Goal: Information Seeking & Learning: Learn about a topic

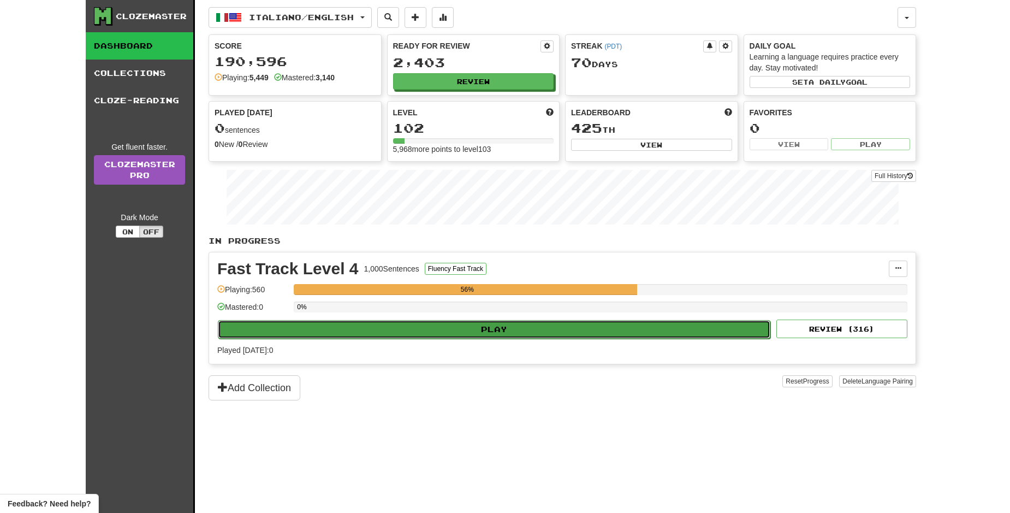
click at [661, 330] on button "Play" at bounding box center [494, 329] width 552 height 19
select select "**"
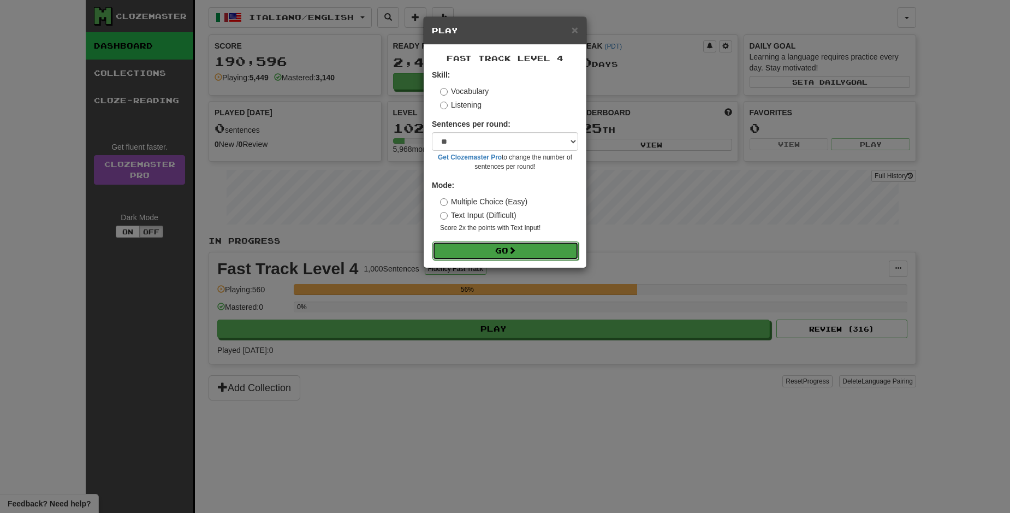
drag, startPoint x: 525, startPoint y: 246, endPoint x: 519, endPoint y: 248, distance: 6.4
click at [525, 244] on button "Go" at bounding box center [505, 250] width 146 height 19
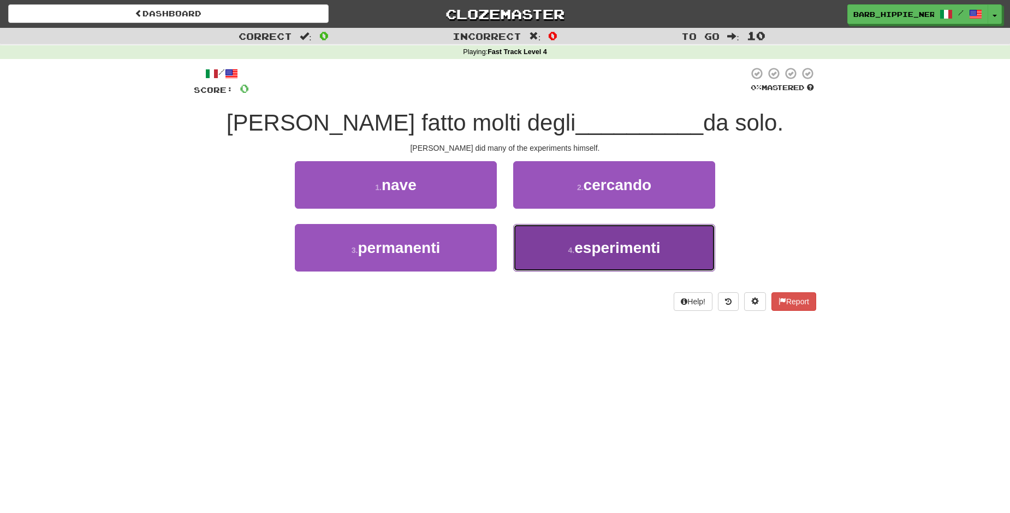
click at [651, 251] on span "esperimenti" at bounding box center [617, 247] width 86 height 17
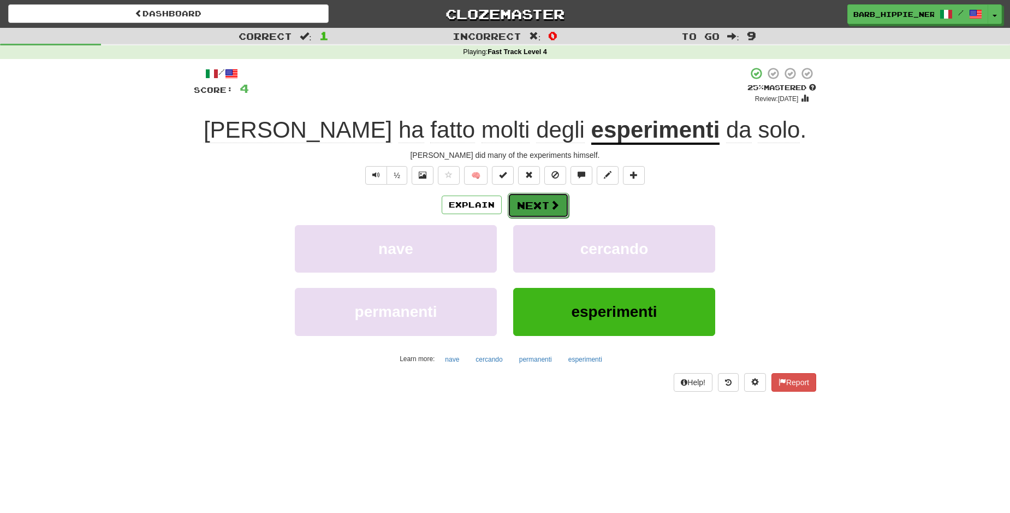
click at [524, 207] on button "Next" at bounding box center [538, 205] width 61 height 25
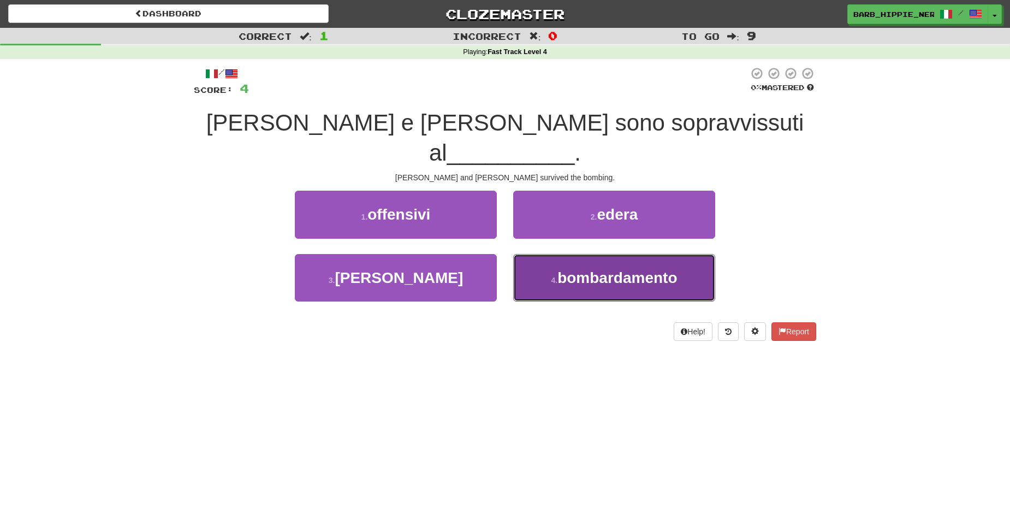
click at [665, 269] on span "bombardamento" at bounding box center [617, 277] width 120 height 17
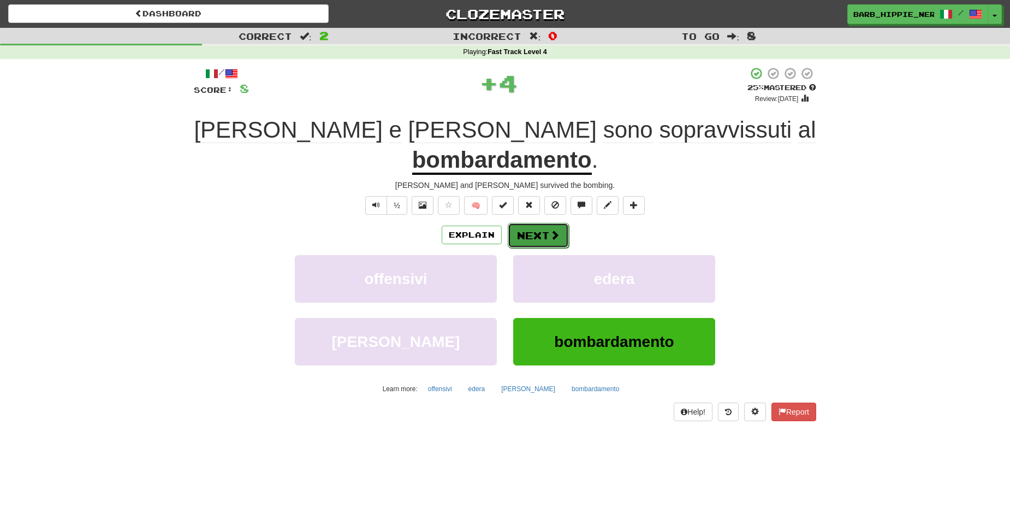
click at [550, 230] on span at bounding box center [555, 235] width 10 height 10
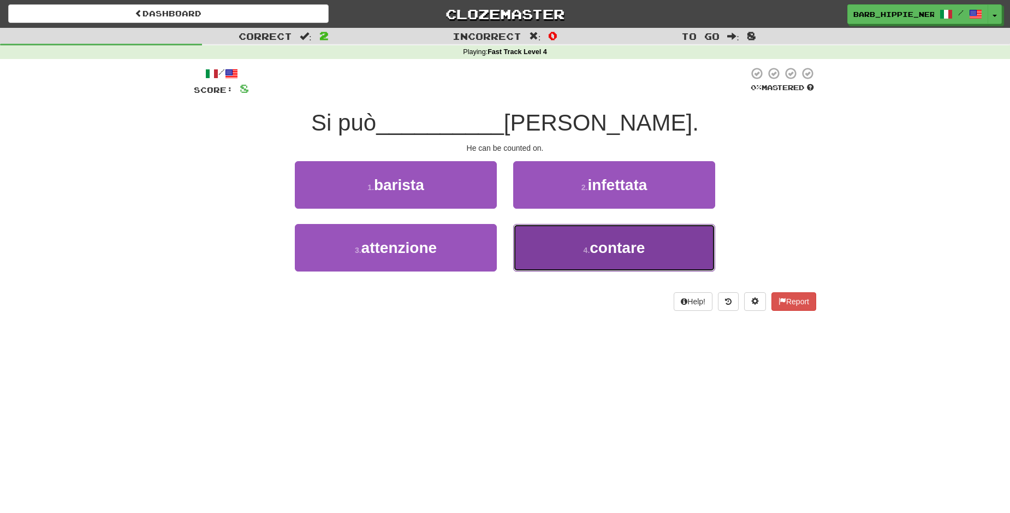
click at [680, 257] on button "4 . contare" at bounding box center [614, 247] width 202 height 47
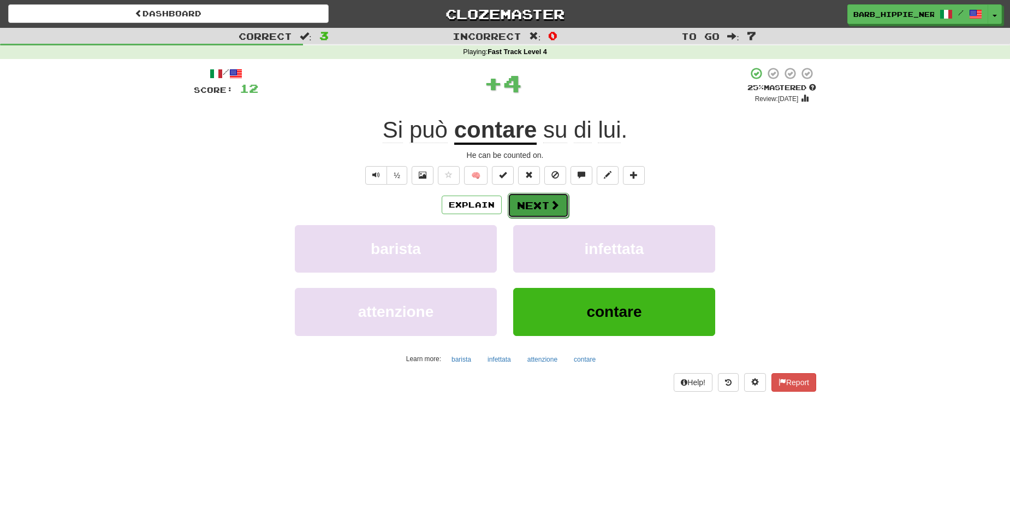
click at [550, 203] on span at bounding box center [555, 205] width 10 height 10
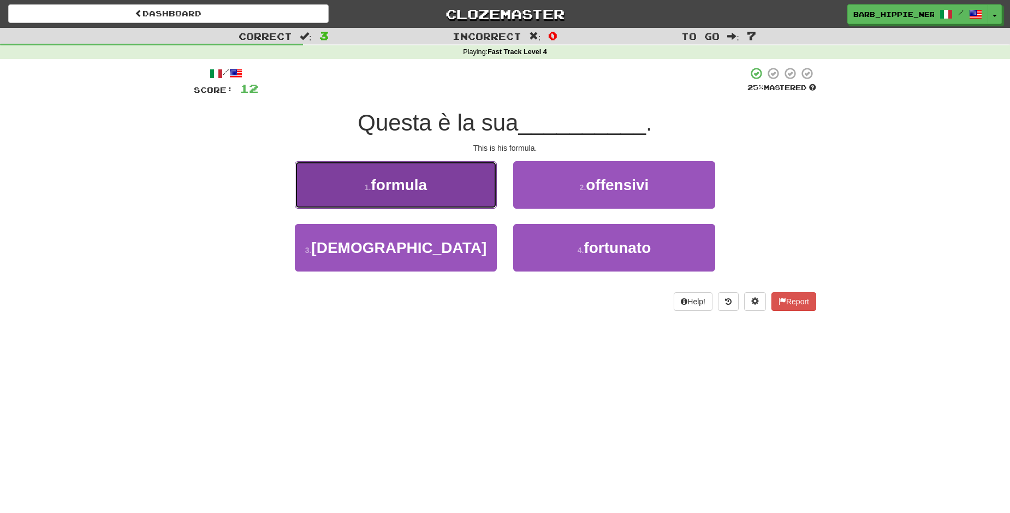
click at [427, 197] on button "1 . formula" at bounding box center [396, 184] width 202 height 47
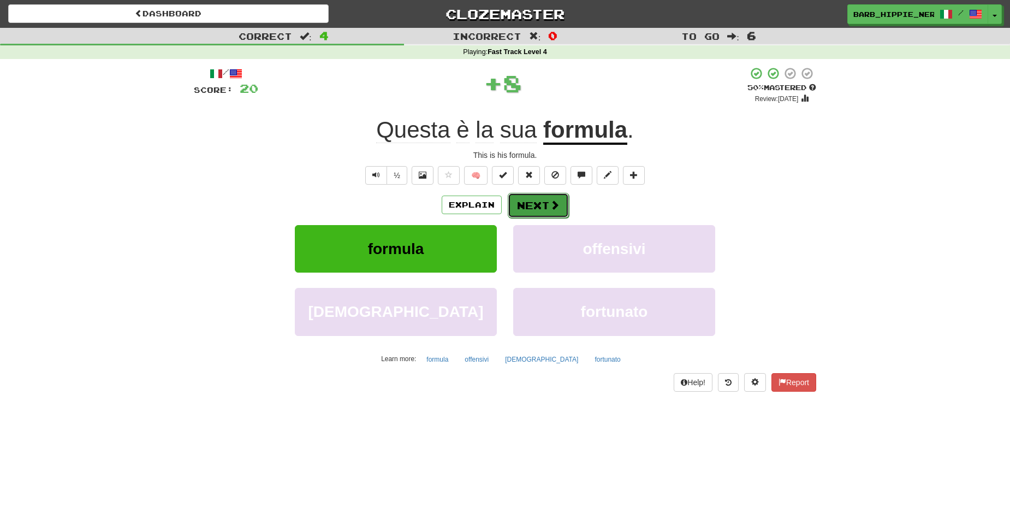
click at [550, 202] on span at bounding box center [555, 205] width 10 height 10
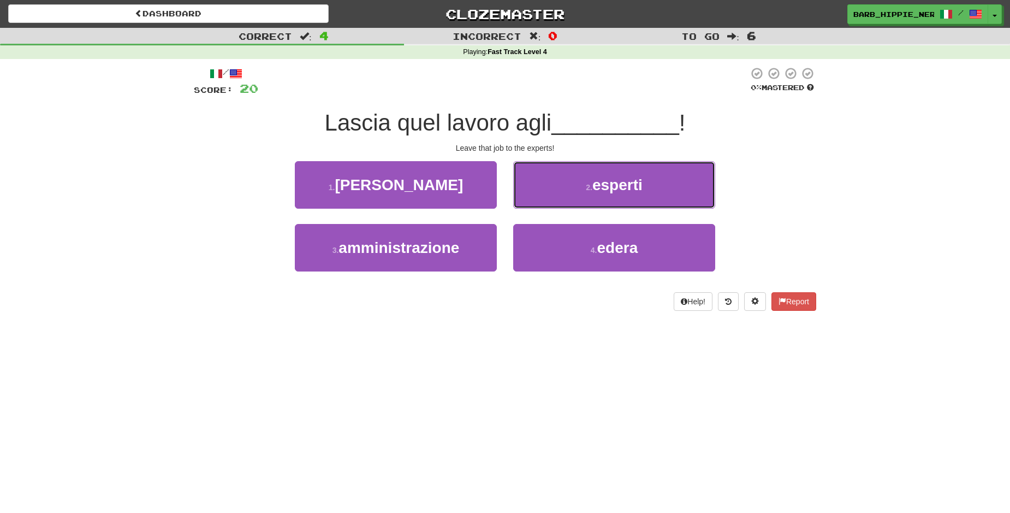
click at [597, 188] on span "esperti" at bounding box center [617, 184] width 50 height 17
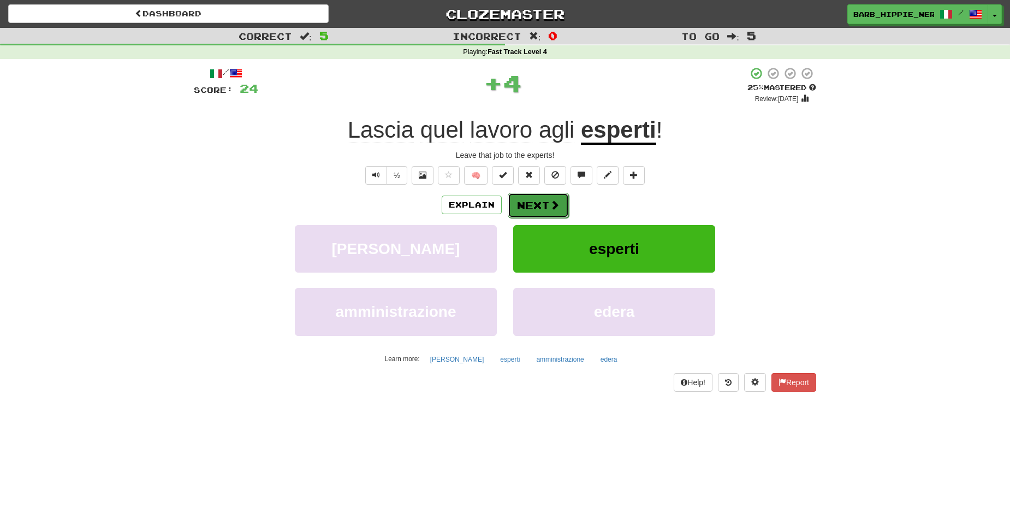
click at [550, 201] on span at bounding box center [555, 205] width 10 height 10
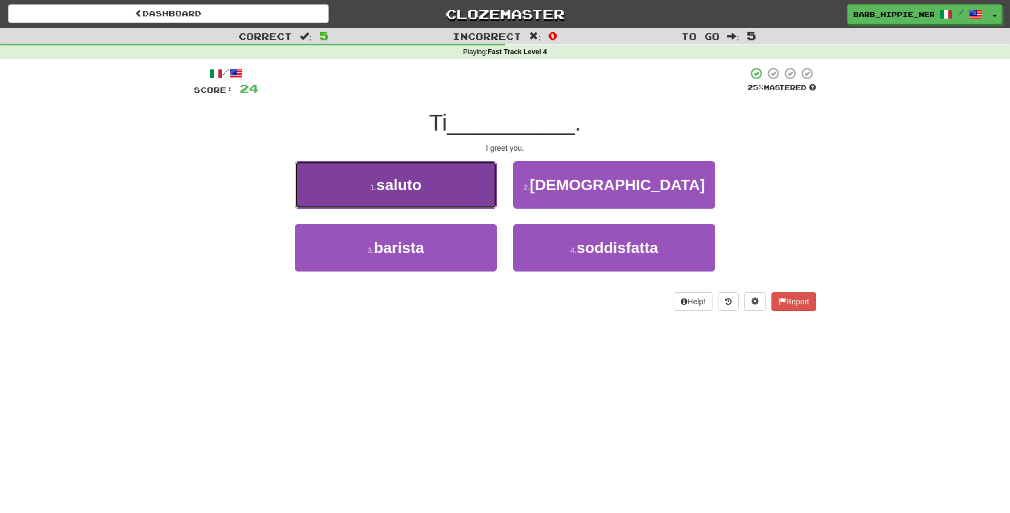
click at [441, 193] on button "1 . saluto" at bounding box center [396, 184] width 202 height 47
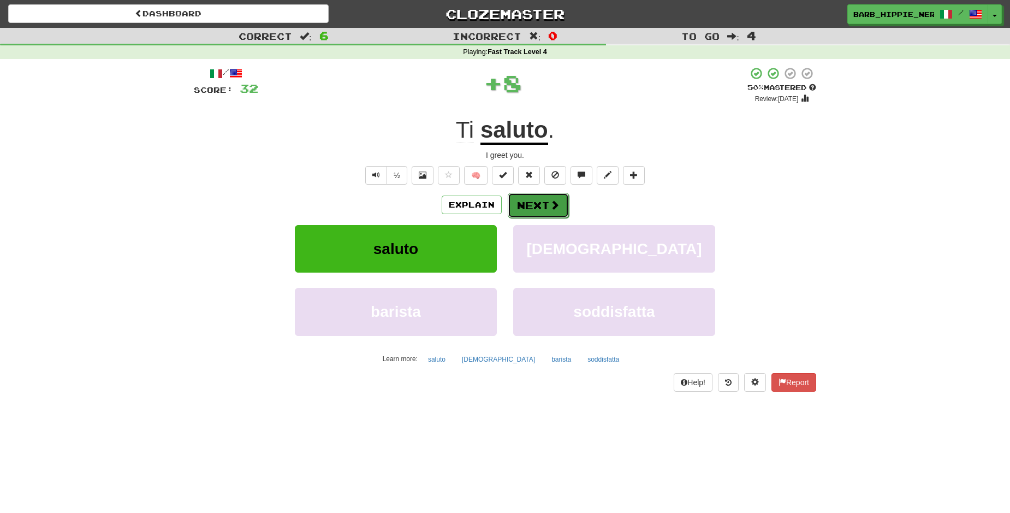
click at [528, 207] on button "Next" at bounding box center [538, 205] width 61 height 25
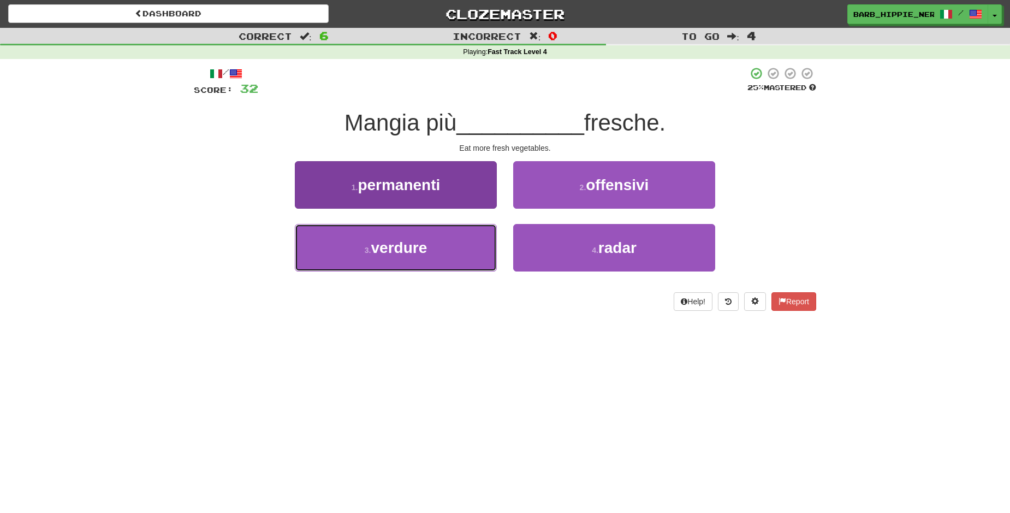
click at [453, 239] on button "3 . verdure" at bounding box center [396, 247] width 202 height 47
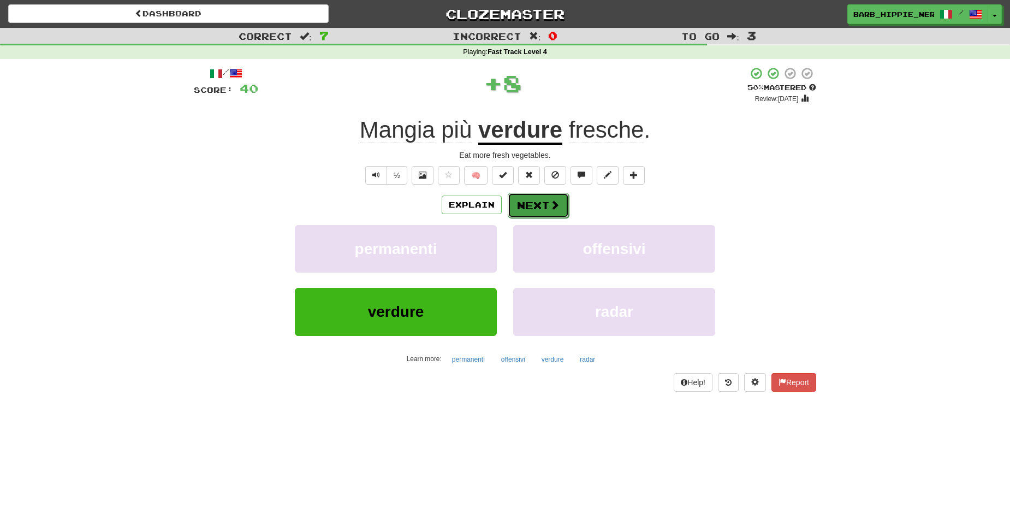
click at [550, 204] on span at bounding box center [555, 205] width 10 height 10
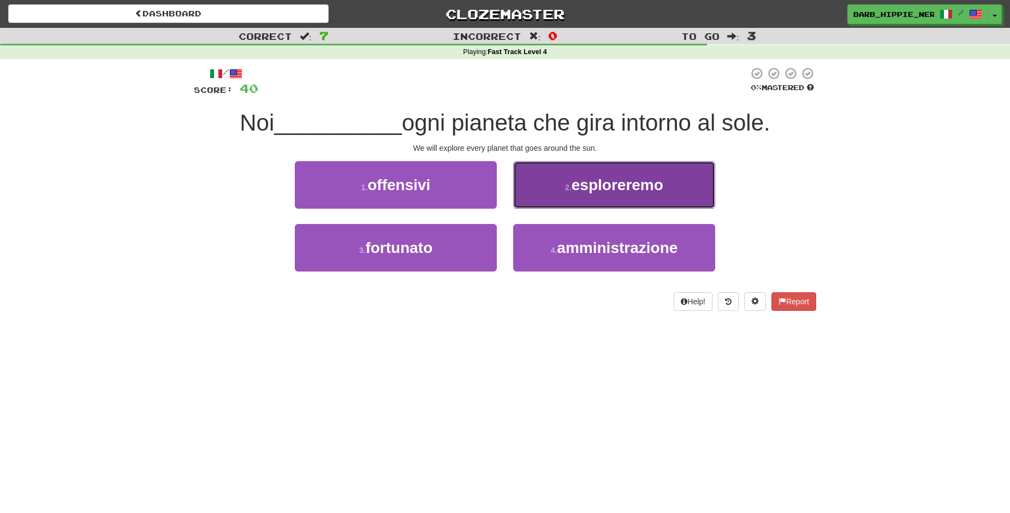
click at [638, 178] on span "esploreremo" at bounding box center [618, 184] width 92 height 17
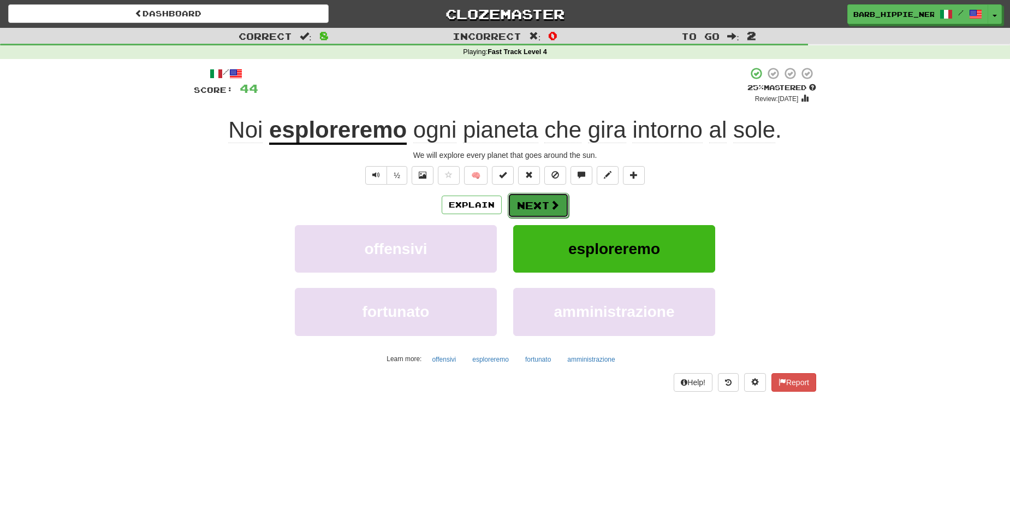
click at [550, 203] on span at bounding box center [555, 205] width 10 height 10
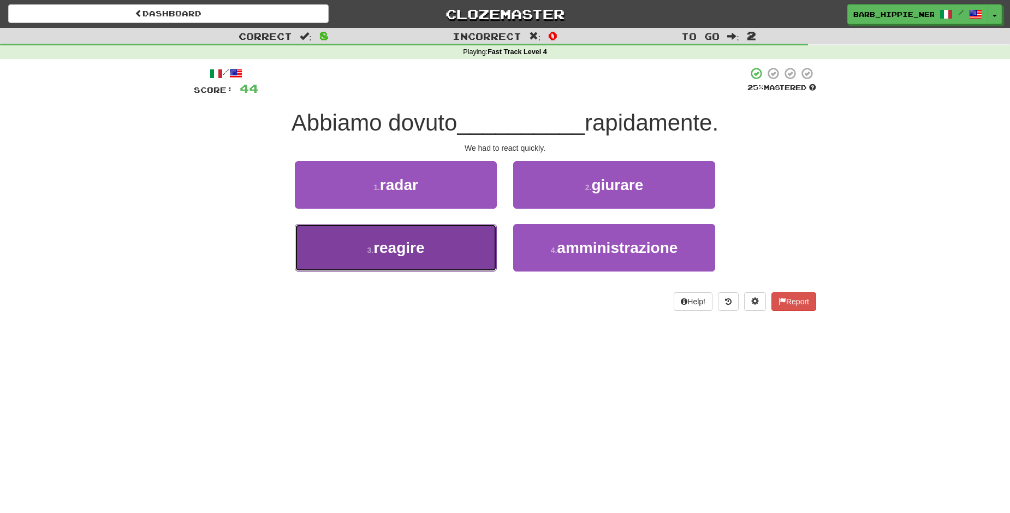
click at [456, 256] on button "3 . reagire" at bounding box center [396, 247] width 202 height 47
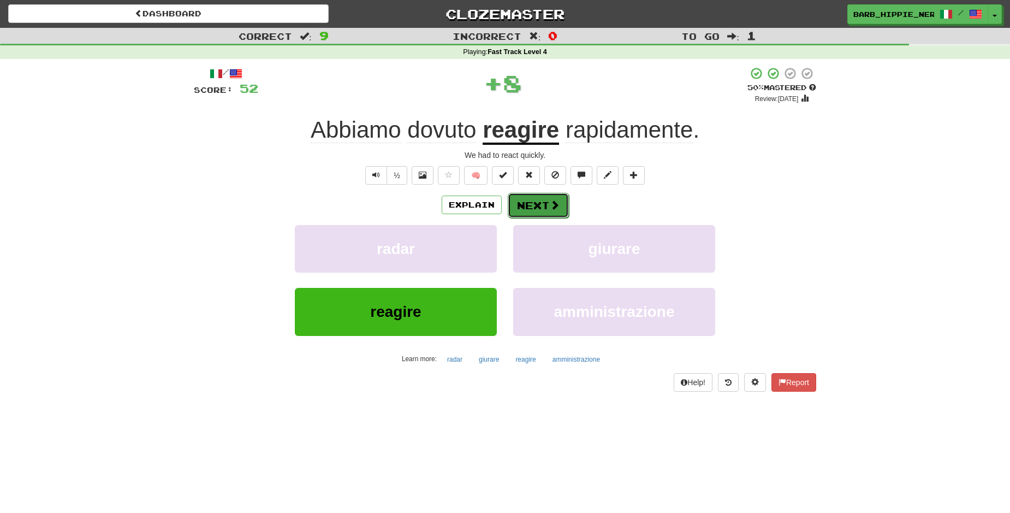
click at [532, 200] on button "Next" at bounding box center [538, 205] width 61 height 25
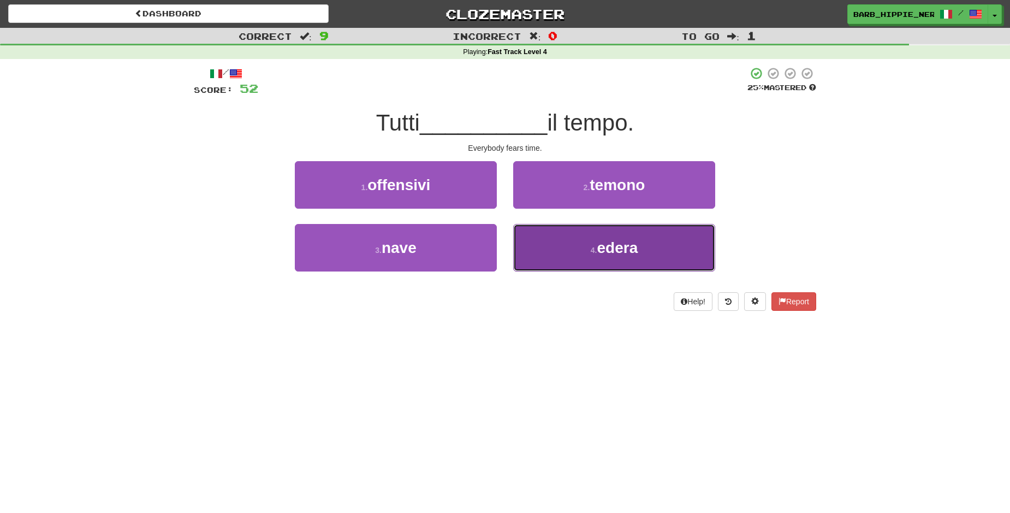
click at [628, 241] on span "edera" at bounding box center [617, 247] width 41 height 17
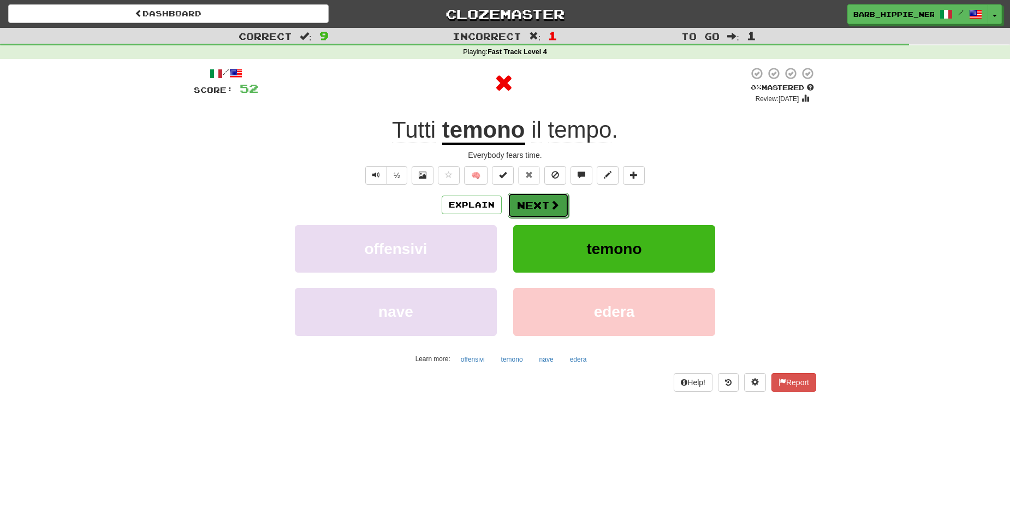
click at [550, 200] on span at bounding box center [555, 205] width 10 height 10
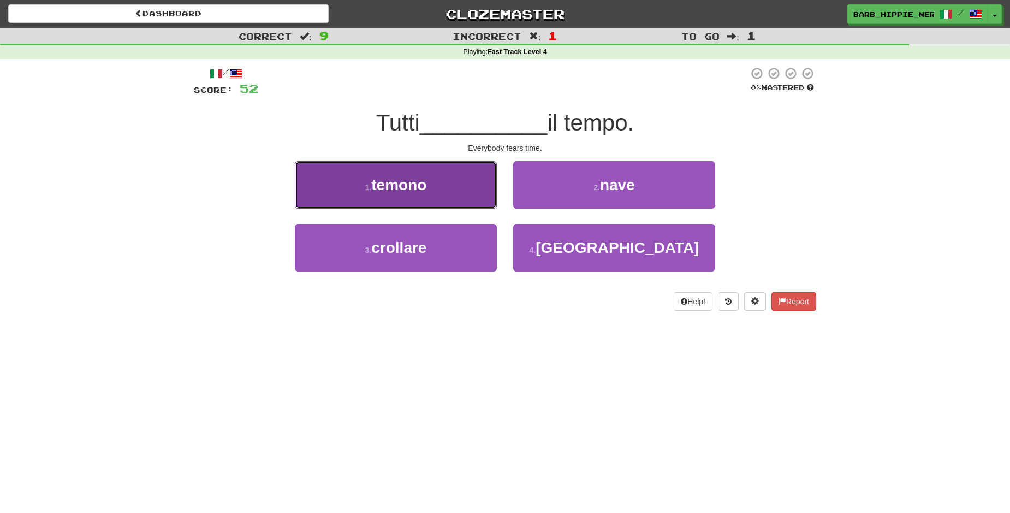
click at [443, 189] on button "1 . temono" at bounding box center [396, 184] width 202 height 47
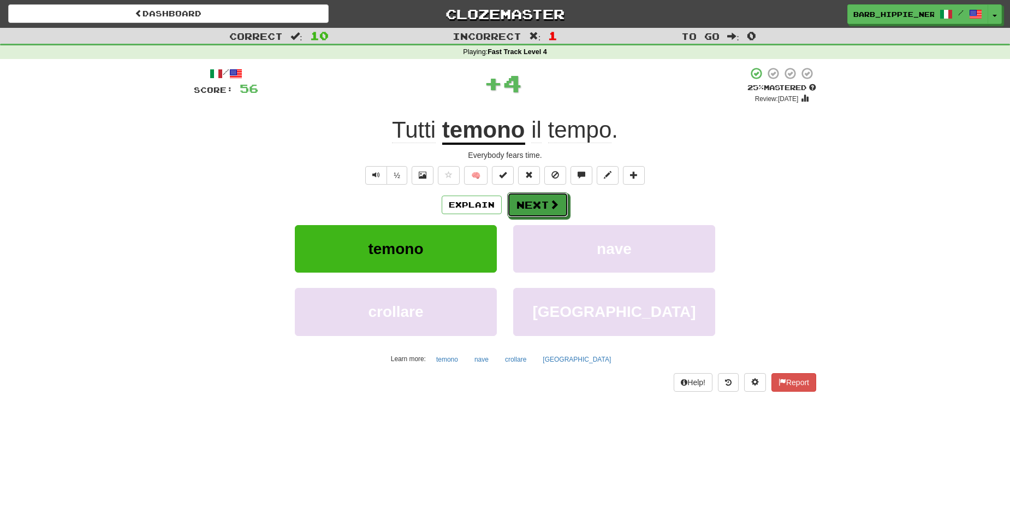
click at [549, 206] on span at bounding box center [554, 204] width 10 height 10
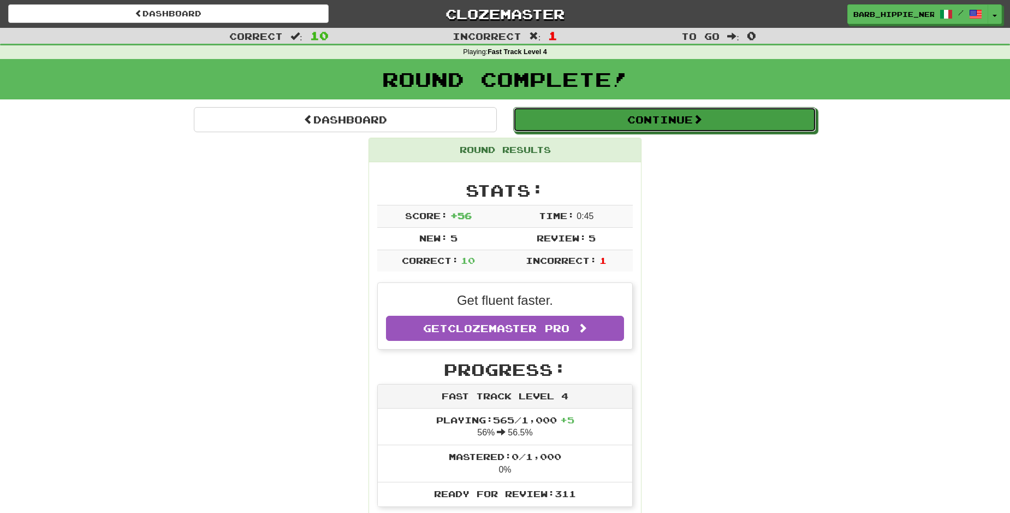
click at [647, 121] on button "Continue" at bounding box center [664, 119] width 303 height 25
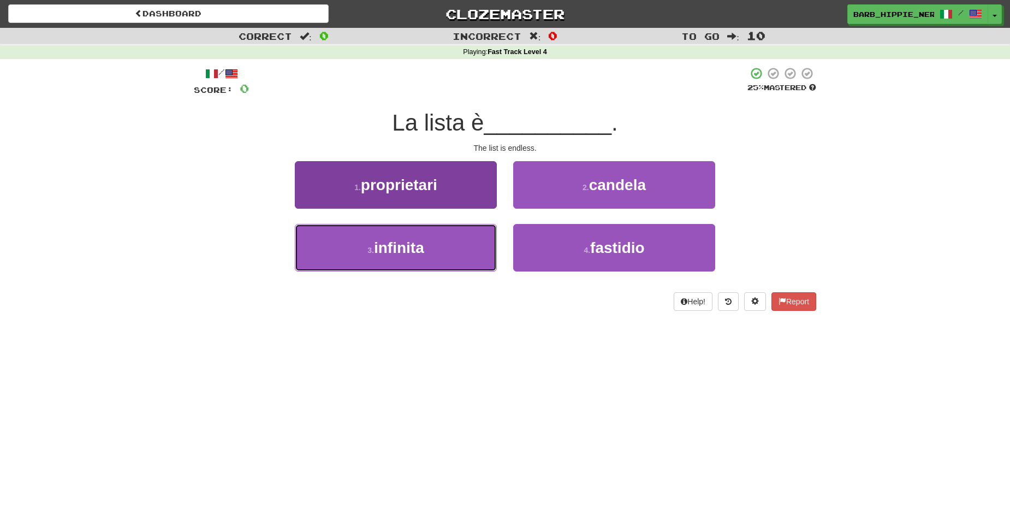
click at [448, 248] on button "3 . infinita" at bounding box center [396, 247] width 202 height 47
click at [448, 209] on button "1 . proprietari" at bounding box center [396, 184] width 202 height 47
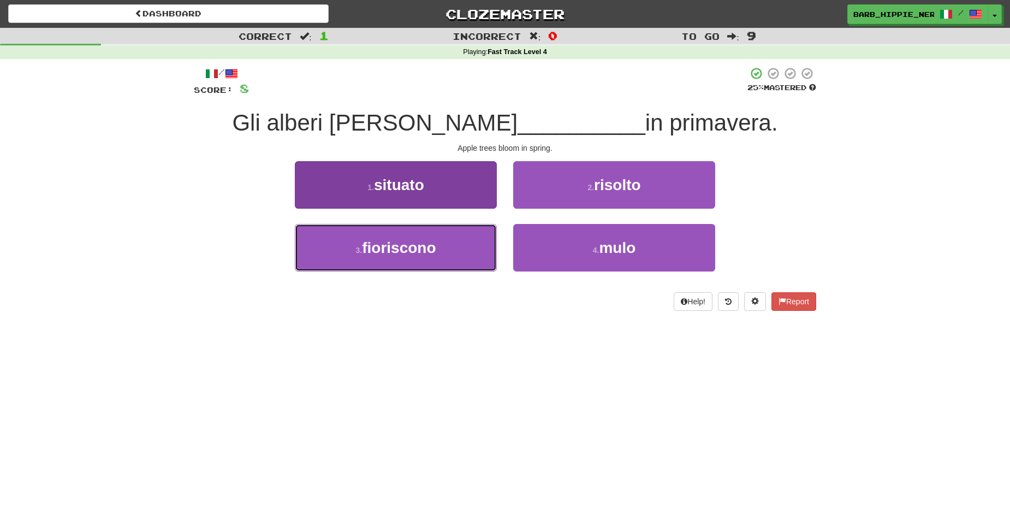
click at [453, 258] on button "3 . fioriscono" at bounding box center [396, 247] width 202 height 47
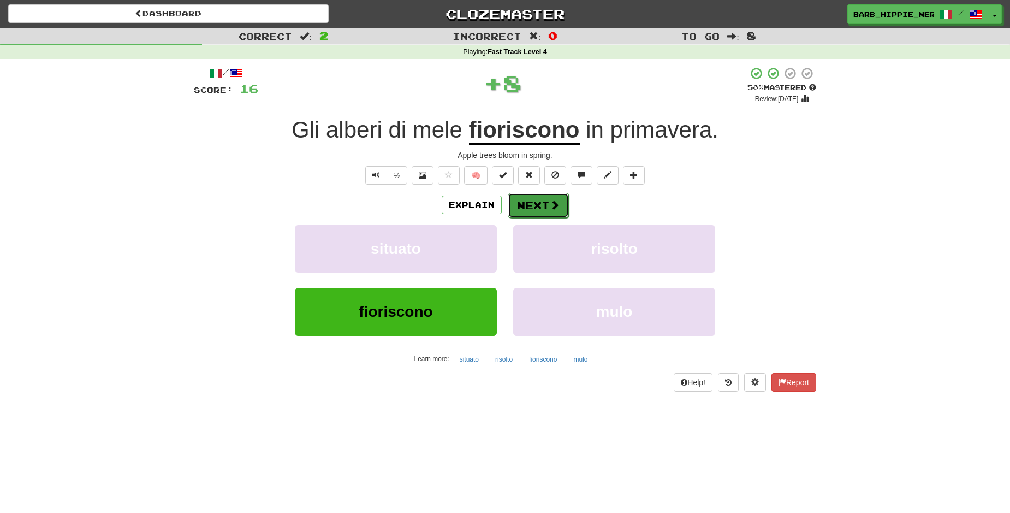
click at [531, 203] on button "Next" at bounding box center [538, 205] width 61 height 25
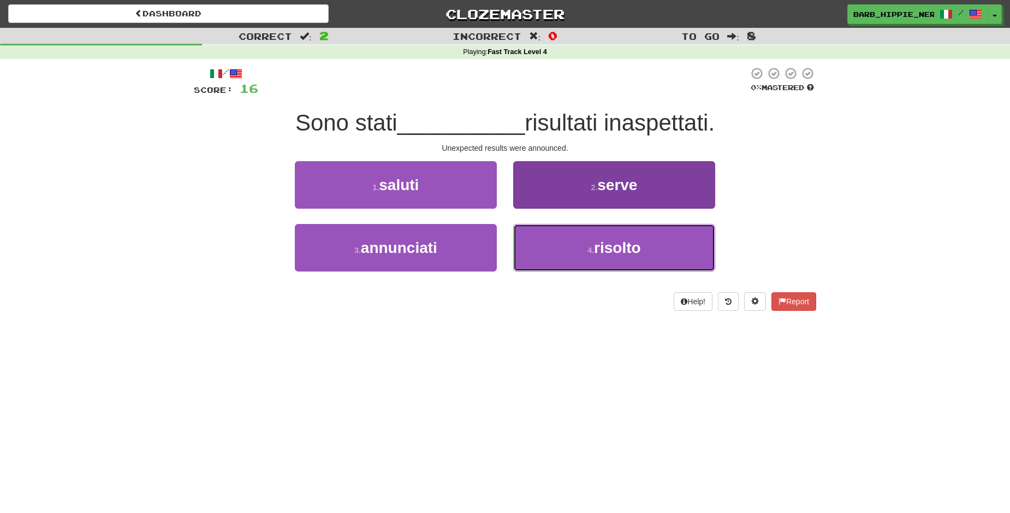
click at [640, 263] on button "4 . risolto" at bounding box center [614, 247] width 202 height 47
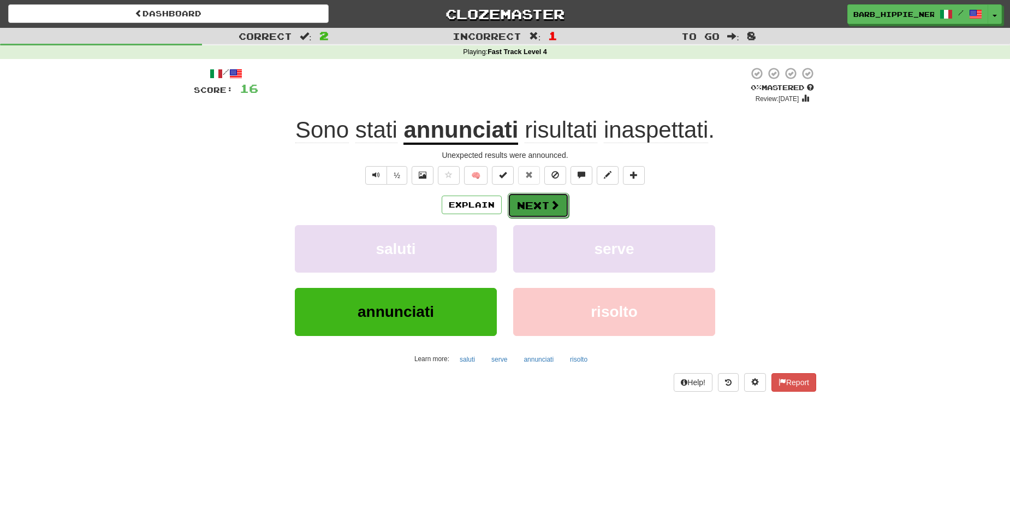
click at [550, 207] on span at bounding box center [555, 205] width 10 height 10
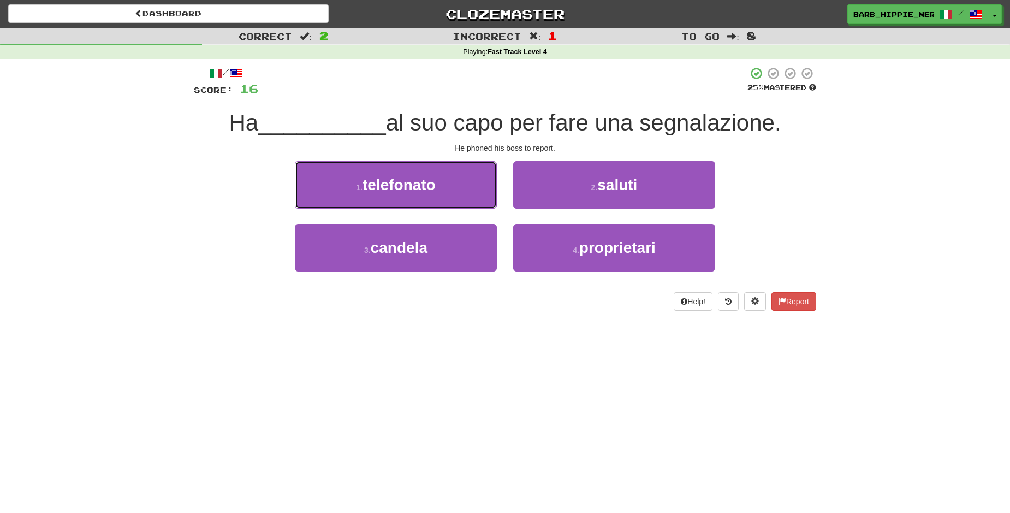
click at [449, 186] on button "1 . telefonato" at bounding box center [396, 184] width 202 height 47
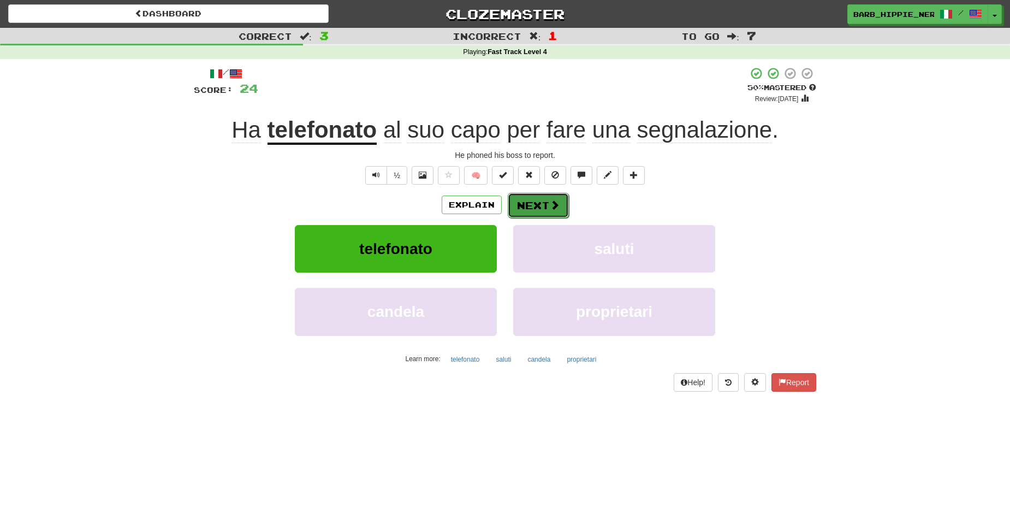
click at [550, 203] on span at bounding box center [555, 205] width 10 height 10
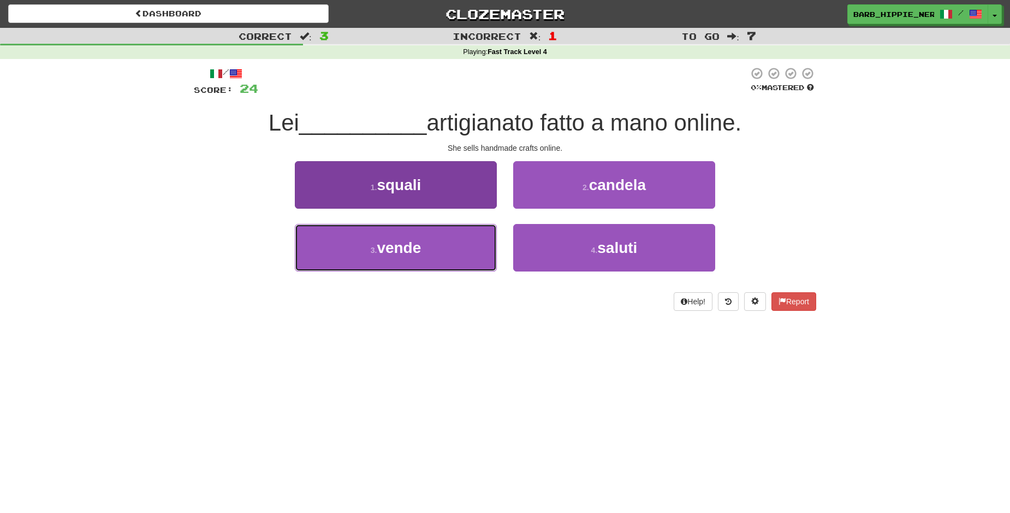
click at [460, 246] on button "3 . vende" at bounding box center [396, 247] width 202 height 47
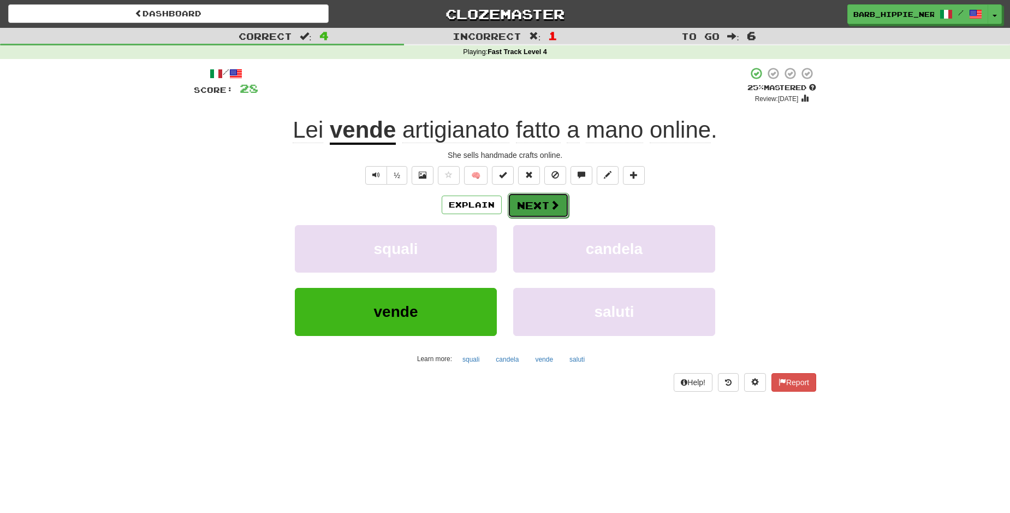
click at [550, 206] on span at bounding box center [555, 205] width 10 height 10
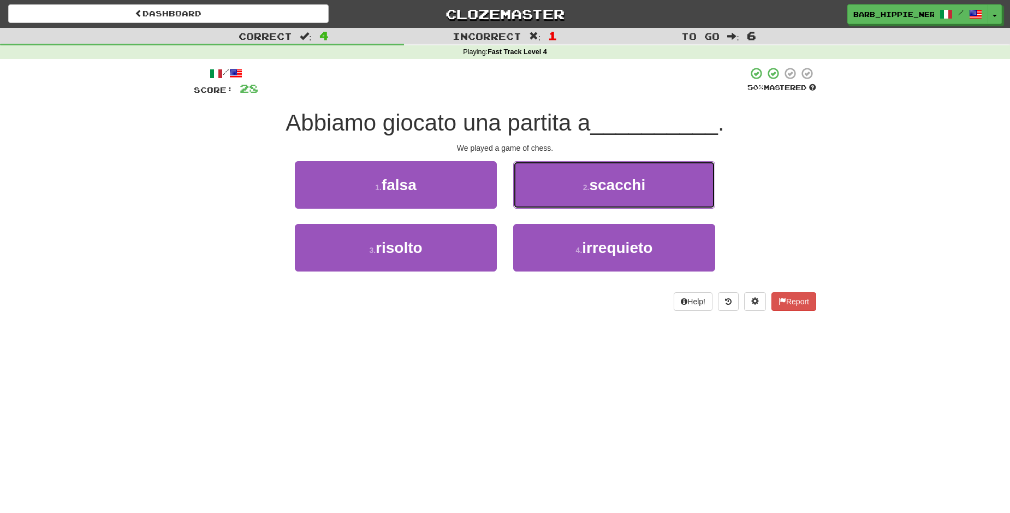
click at [619, 193] on button "2 . scacchi" at bounding box center [614, 184] width 202 height 47
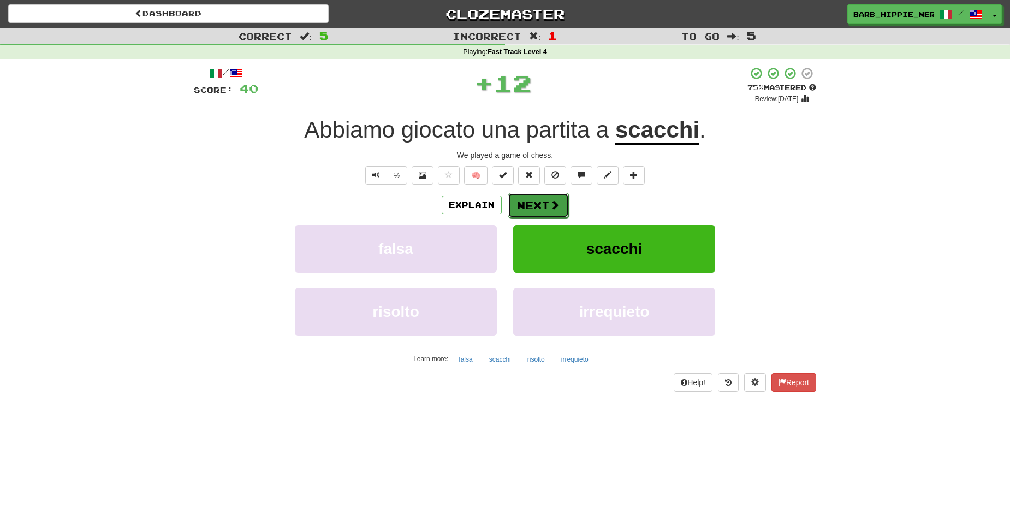
click at [531, 205] on button "Next" at bounding box center [538, 205] width 61 height 25
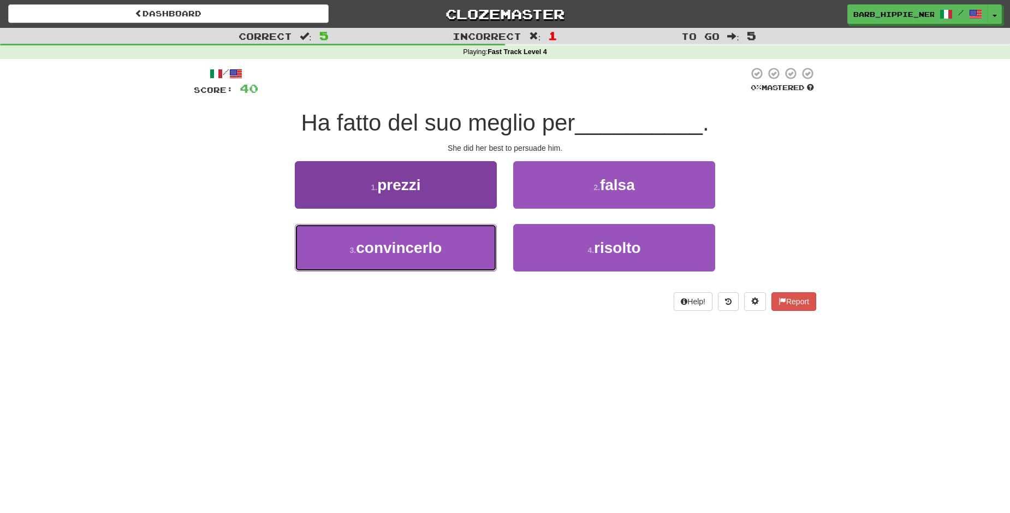
click at [461, 247] on button "3 . [GEOGRAPHIC_DATA]" at bounding box center [396, 247] width 202 height 47
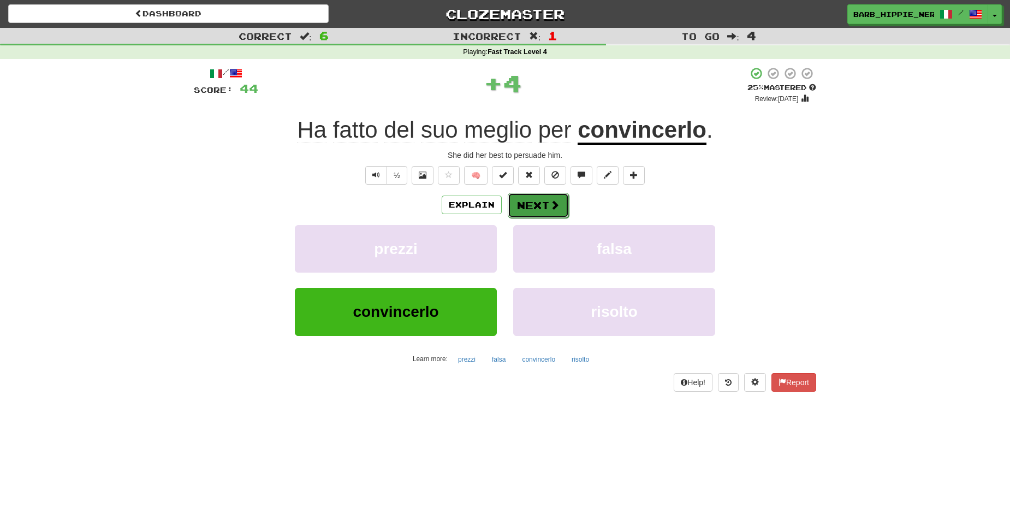
click at [550, 200] on span at bounding box center [555, 205] width 10 height 10
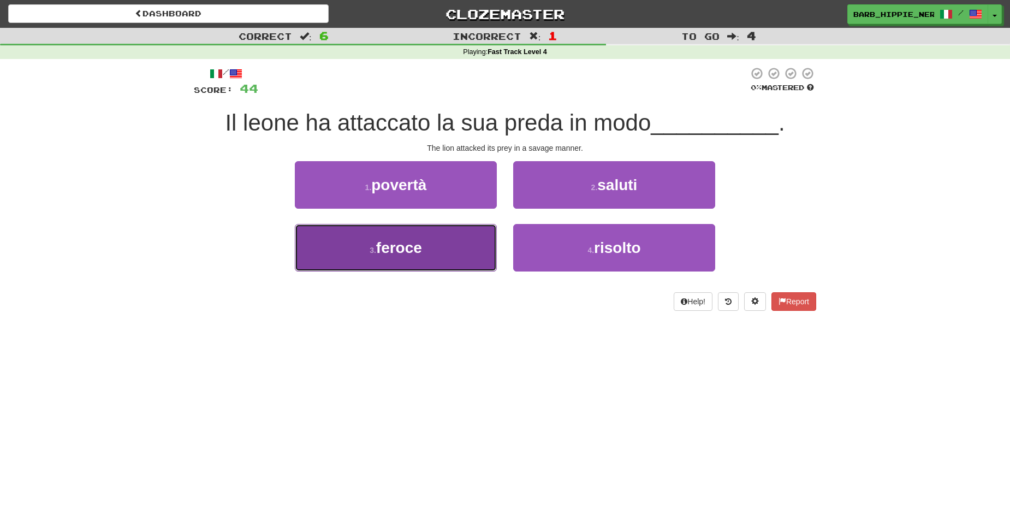
click at [446, 255] on button "3 . feroce" at bounding box center [396, 247] width 202 height 47
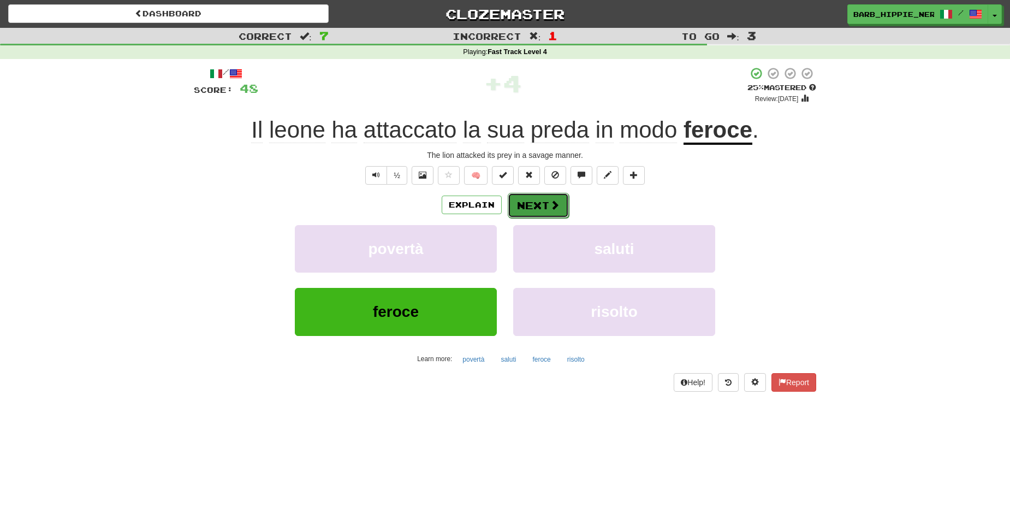
click at [550, 205] on span at bounding box center [555, 205] width 10 height 10
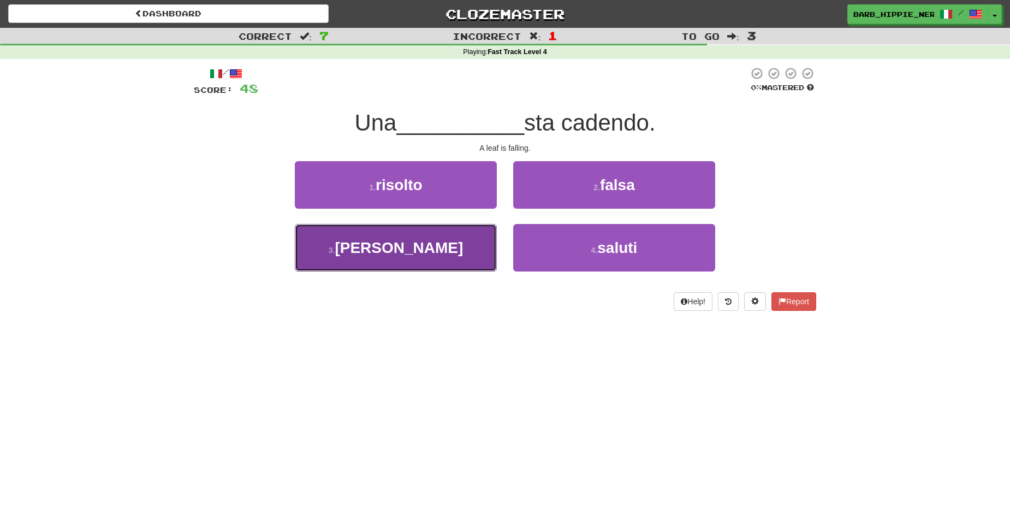
click at [431, 263] on button "3 . [GEOGRAPHIC_DATA]" at bounding box center [396, 247] width 202 height 47
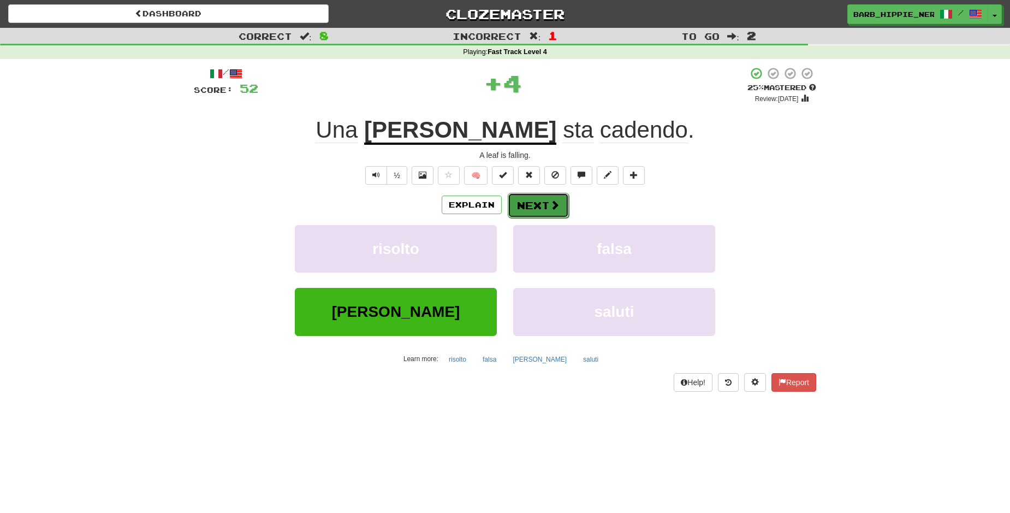
click at [527, 206] on button "Next" at bounding box center [538, 205] width 61 height 25
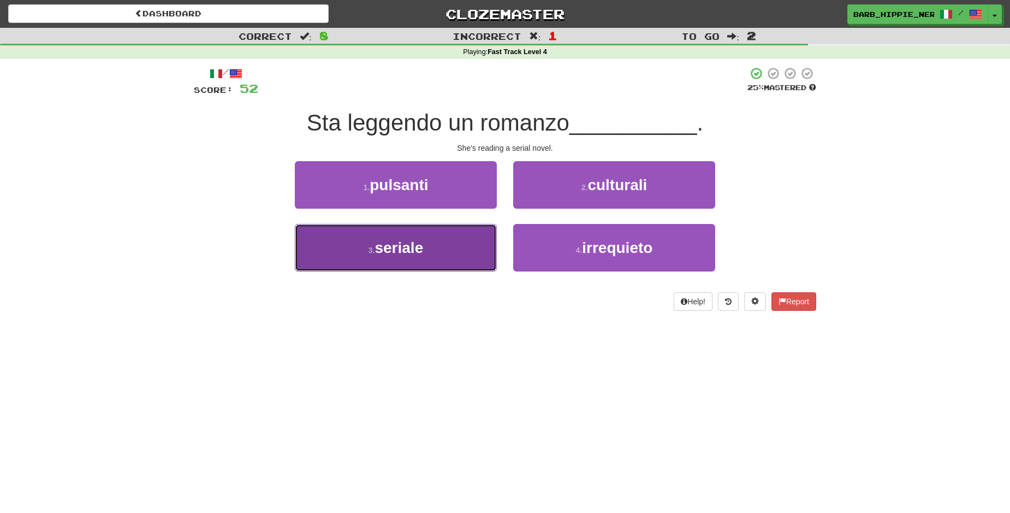
click at [460, 249] on button "3 . seriale" at bounding box center [396, 247] width 202 height 47
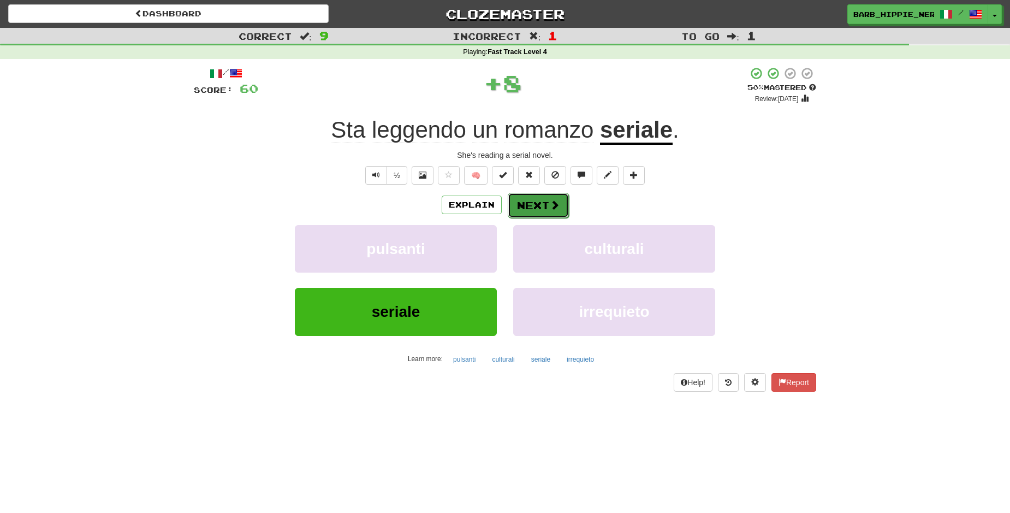
click at [550, 202] on span at bounding box center [555, 205] width 10 height 10
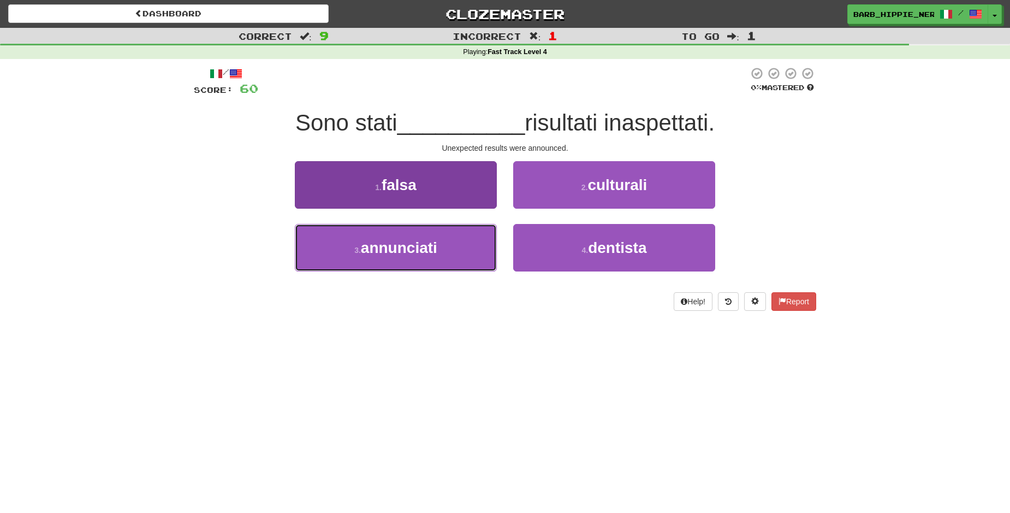
click at [462, 249] on button "3 . annunciati" at bounding box center [396, 247] width 202 height 47
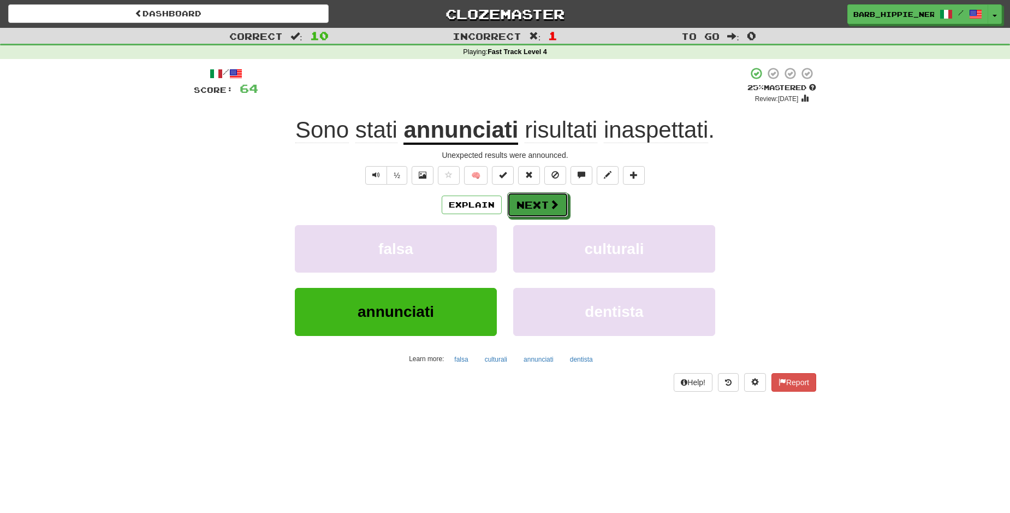
click at [549, 205] on span at bounding box center [554, 204] width 10 height 10
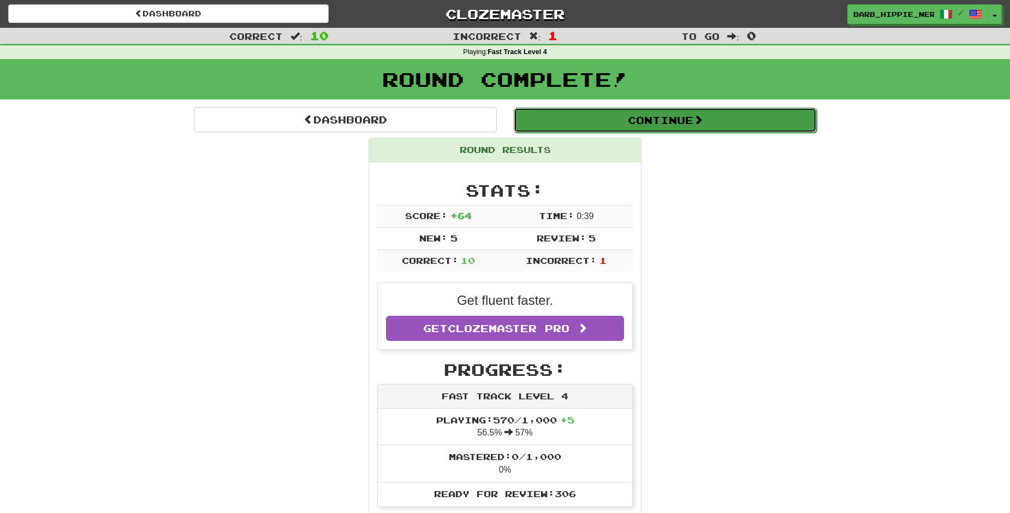
click at [671, 119] on button "Continue" at bounding box center [665, 120] width 303 height 25
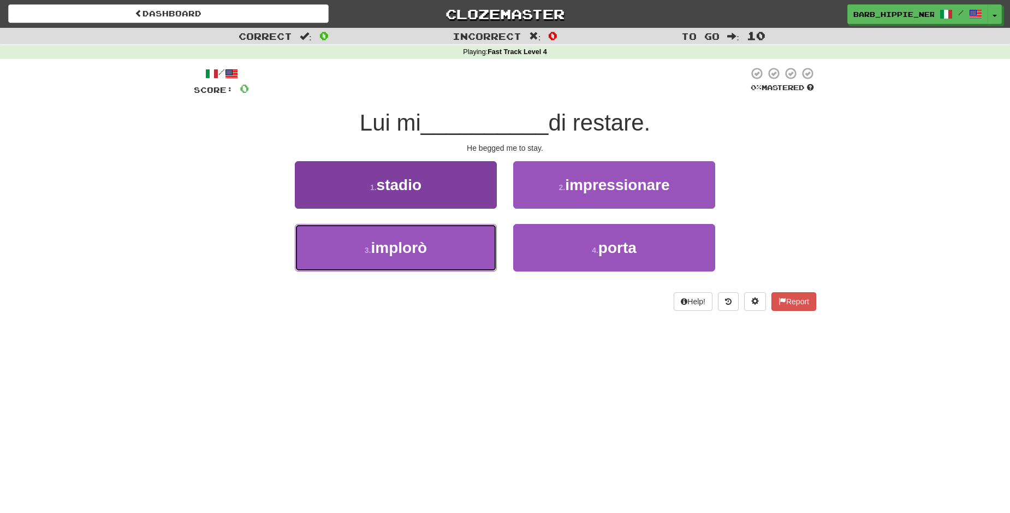
drag, startPoint x: 441, startPoint y: 247, endPoint x: 448, endPoint y: 243, distance: 8.1
click at [441, 248] on button "3 . implorò" at bounding box center [396, 247] width 202 height 47
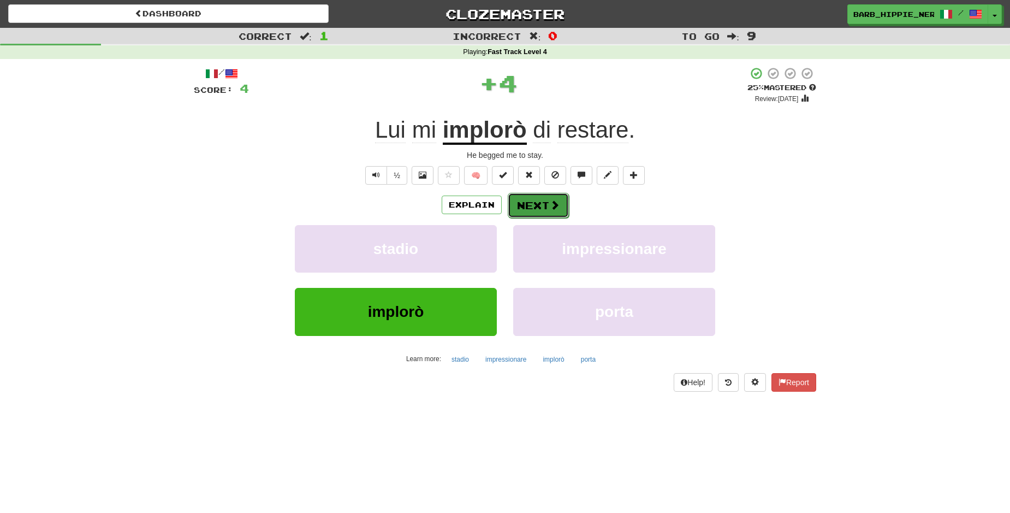
click at [550, 204] on span at bounding box center [555, 205] width 10 height 10
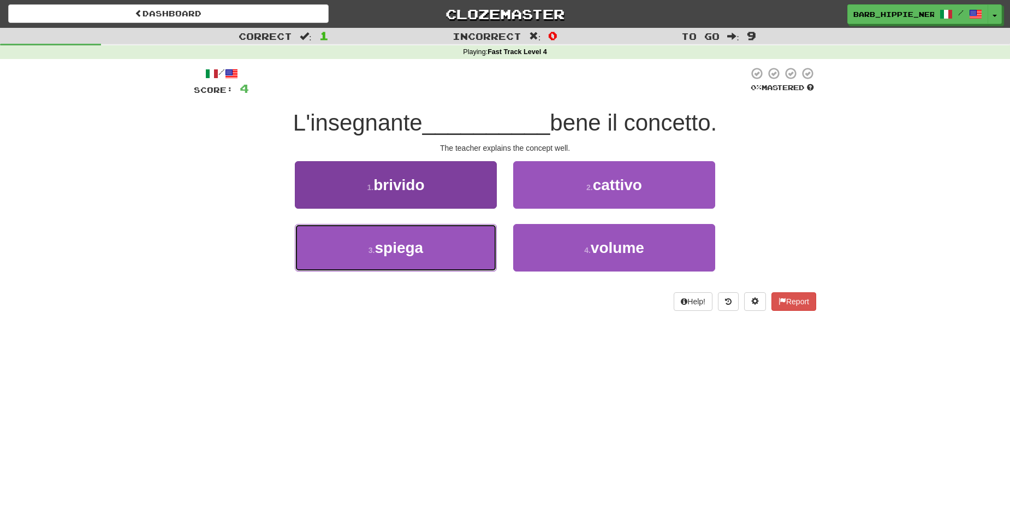
drag, startPoint x: 465, startPoint y: 258, endPoint x: 472, endPoint y: 259, distance: 6.6
click at [465, 260] on button "3 . spiega" at bounding box center [396, 247] width 202 height 47
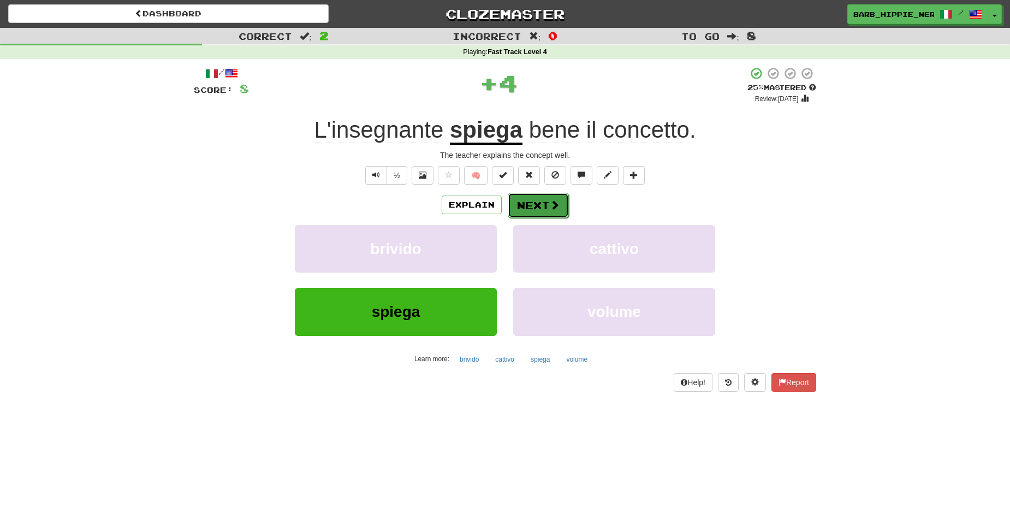
click at [527, 203] on button "Next" at bounding box center [538, 205] width 61 height 25
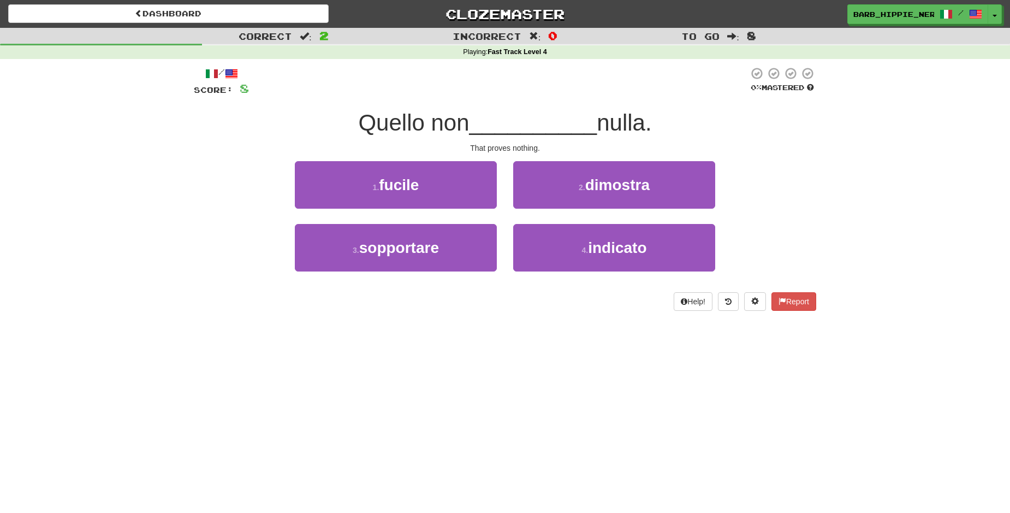
click at [429, 353] on div "Dashboard Clozemaster barb_hippie_nerd / Toggle Dropdown Dashboard Leaderboard …" at bounding box center [505, 256] width 1010 height 513
drag, startPoint x: 431, startPoint y: 364, endPoint x: 428, endPoint y: 359, distance: 5.6
click at [429, 365] on div "Dashboard Clozemaster barb_hippie_nerd / Toggle Dropdown Dashboard Leaderboard …" at bounding box center [505, 256] width 1010 height 513
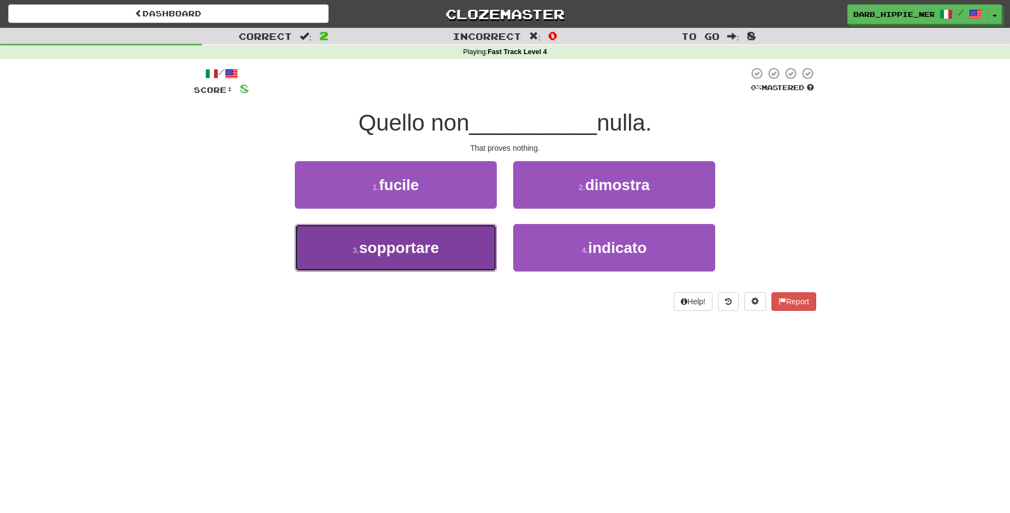
click at [451, 253] on button "3 . [GEOGRAPHIC_DATA]" at bounding box center [396, 247] width 202 height 47
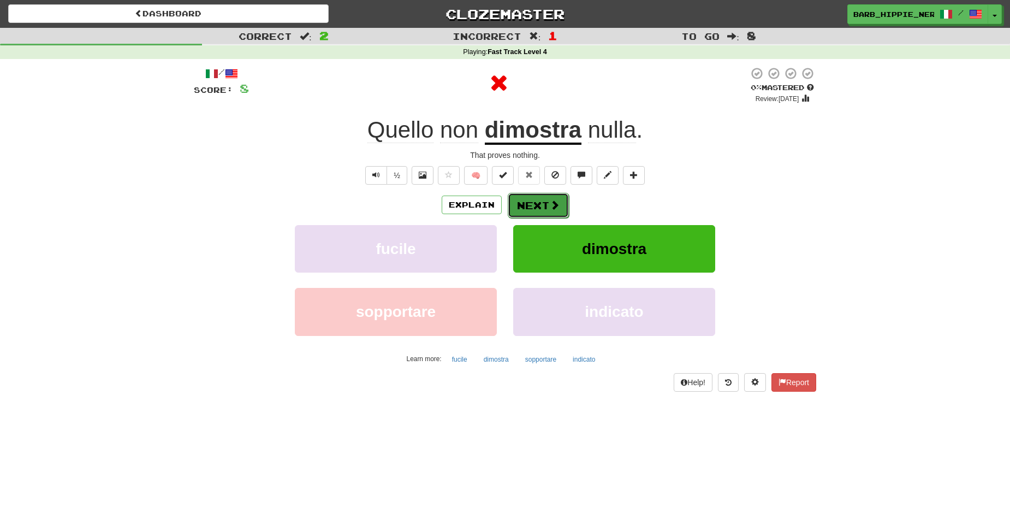
click at [550, 200] on span at bounding box center [555, 205] width 10 height 10
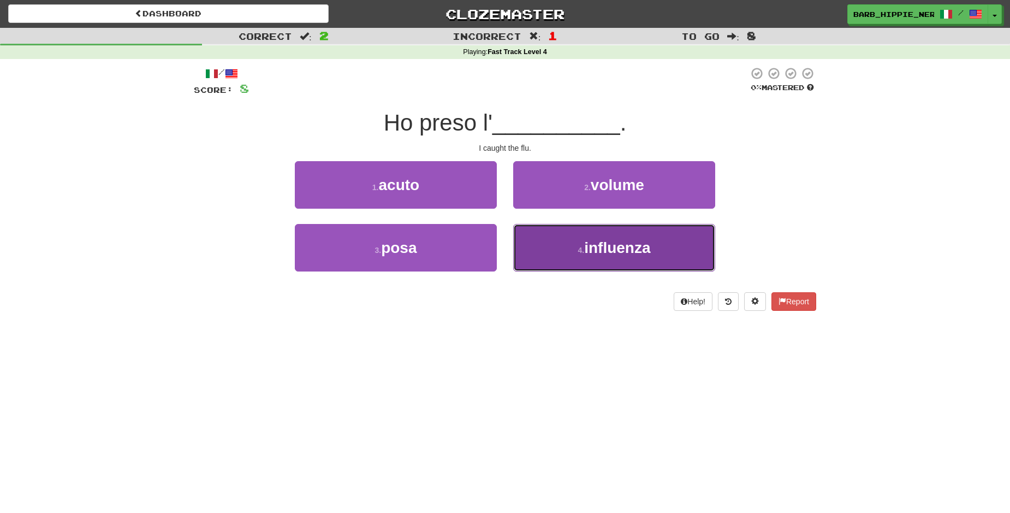
click at [633, 258] on button "4 . influenza" at bounding box center [614, 247] width 202 height 47
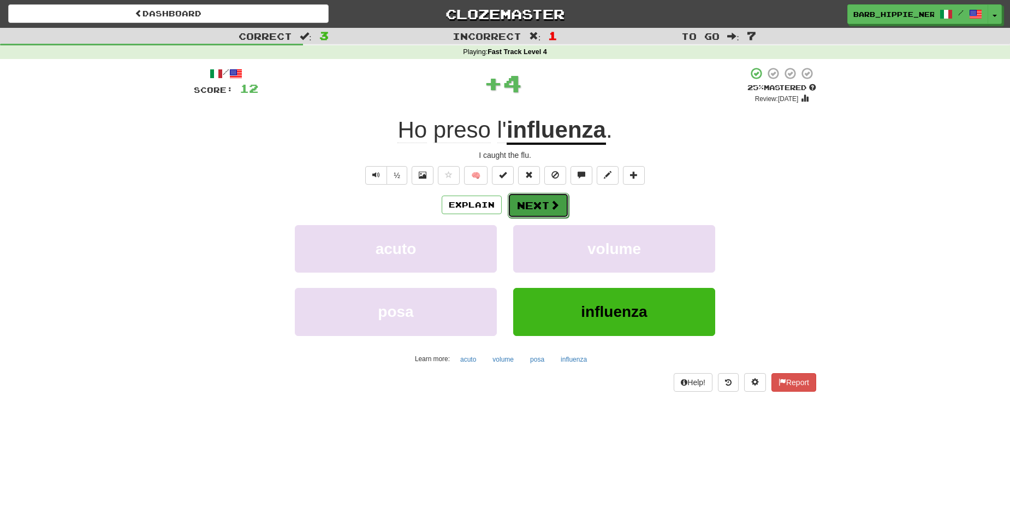
click at [531, 203] on button "Next" at bounding box center [538, 205] width 61 height 25
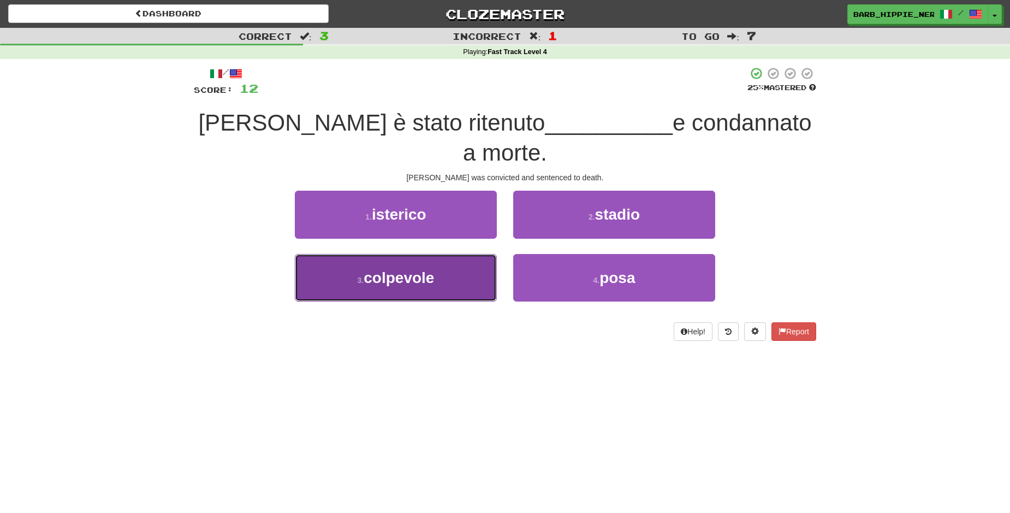
click at [457, 255] on button "3 . colpevole" at bounding box center [396, 277] width 202 height 47
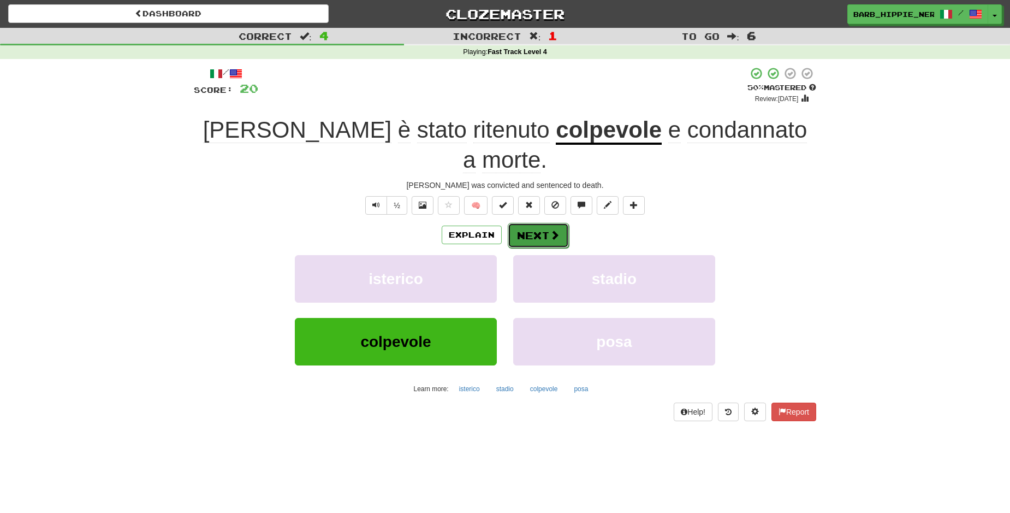
click at [531, 223] on button "Next" at bounding box center [538, 235] width 61 height 25
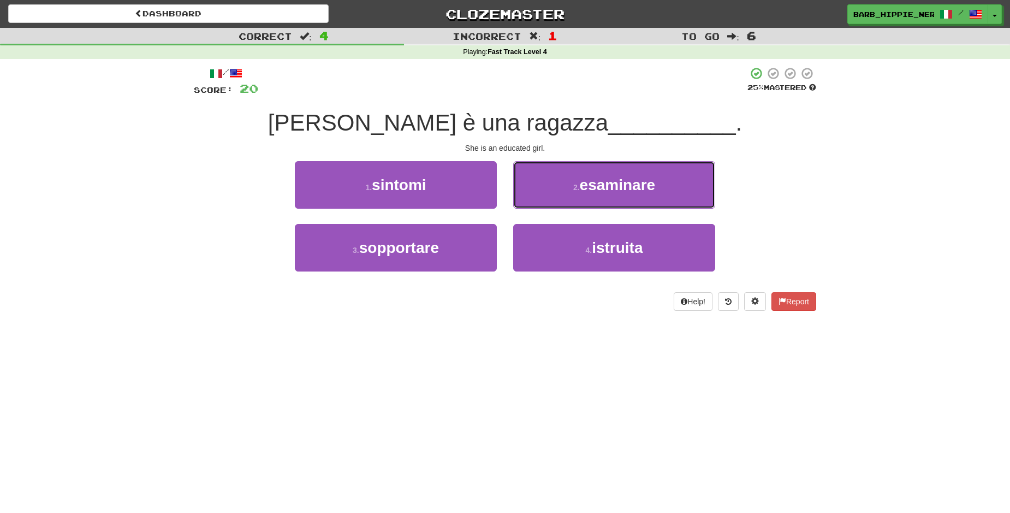
click at [614, 191] on span "esaminare" at bounding box center [618, 184] width 76 height 17
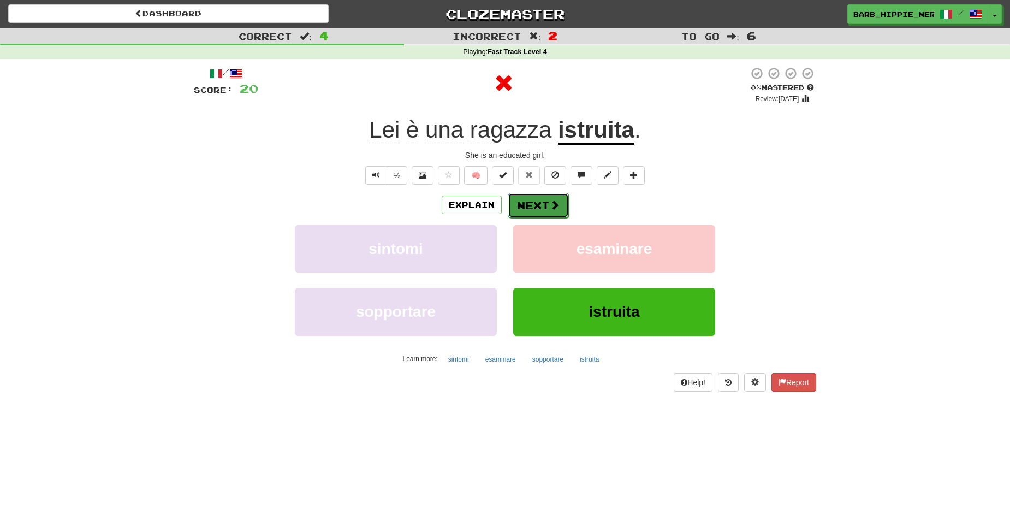
click at [550, 201] on span at bounding box center [555, 205] width 10 height 10
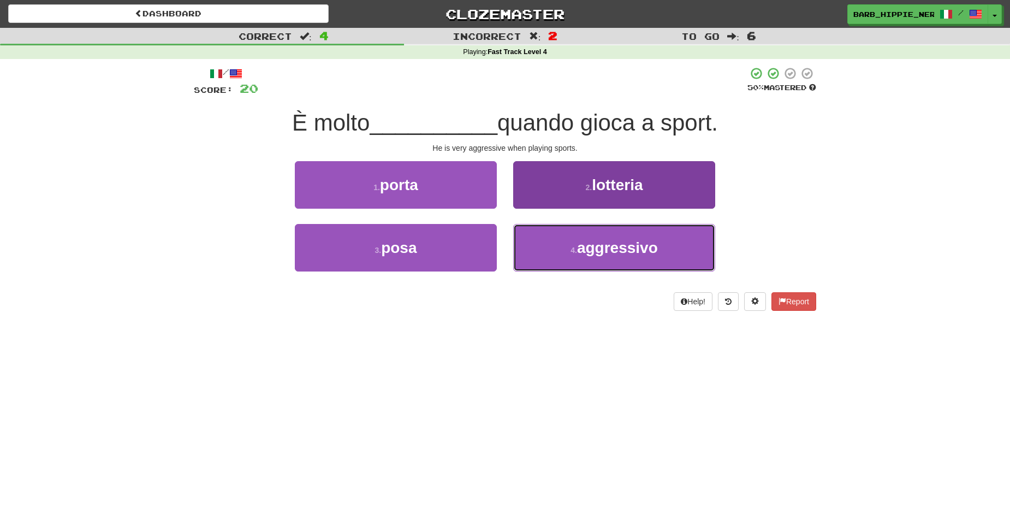
click at [631, 249] on span "aggressivo" at bounding box center [617, 247] width 81 height 17
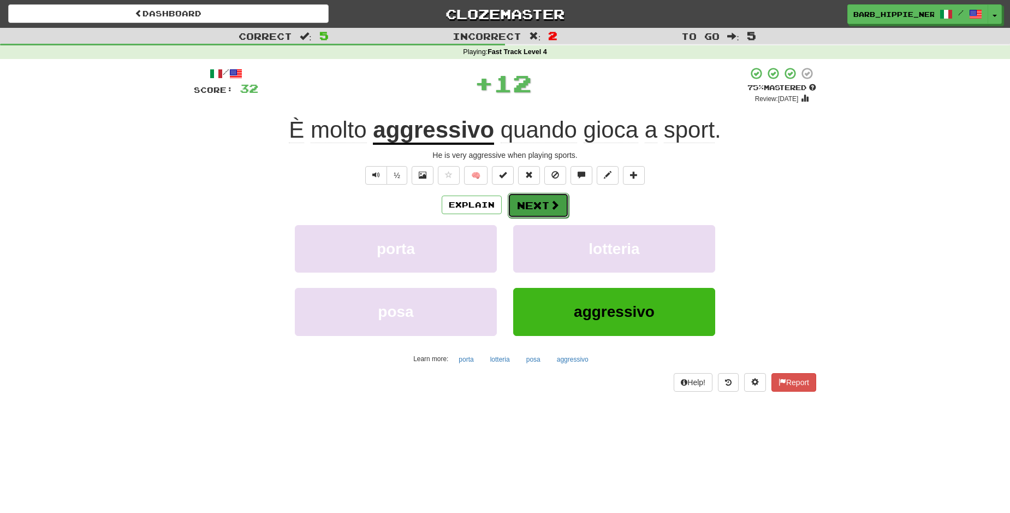
click at [528, 203] on button "Next" at bounding box center [538, 205] width 61 height 25
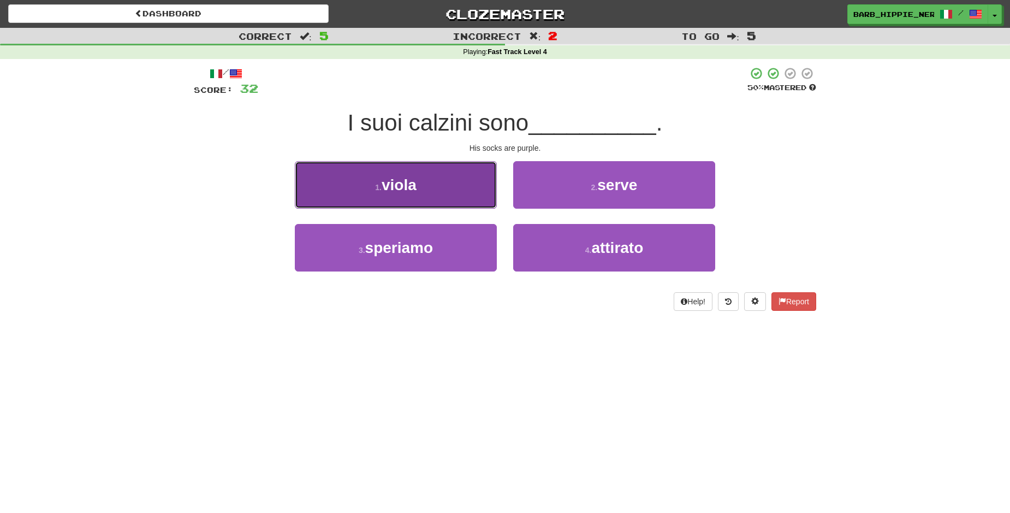
click at [448, 198] on button "1 . [PERSON_NAME]" at bounding box center [396, 184] width 202 height 47
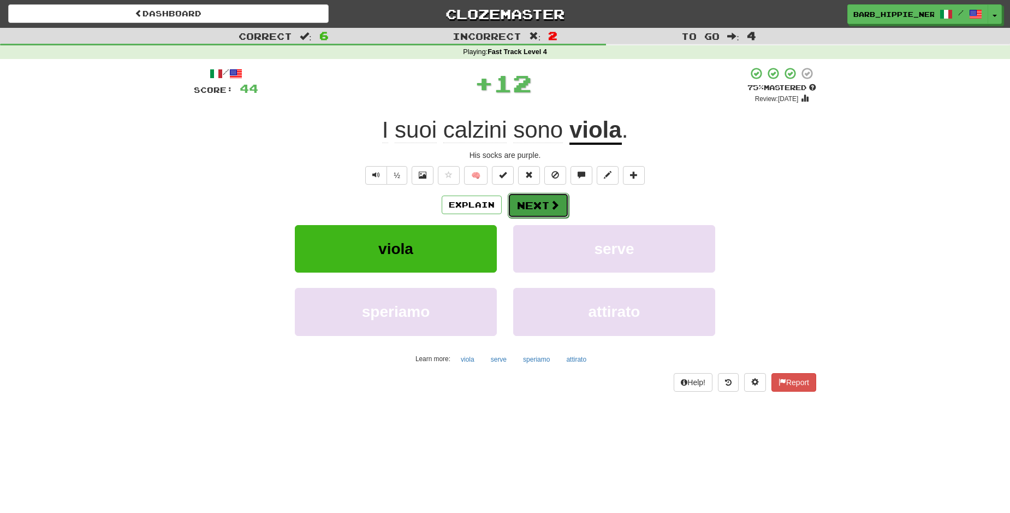
click at [550, 205] on span at bounding box center [555, 205] width 10 height 10
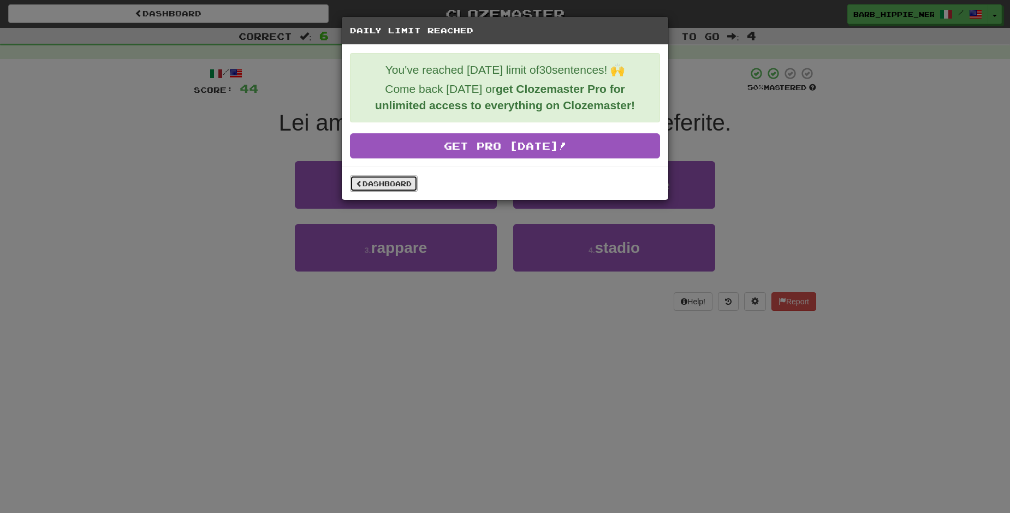
click at [378, 181] on link "Dashboard" at bounding box center [384, 183] width 68 height 16
